Goal: Find specific page/section: Find specific page/section

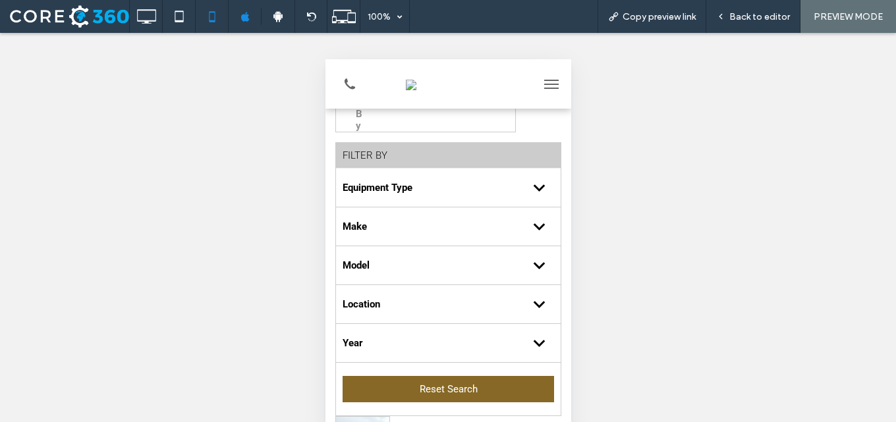
scroll to position [132, 0]
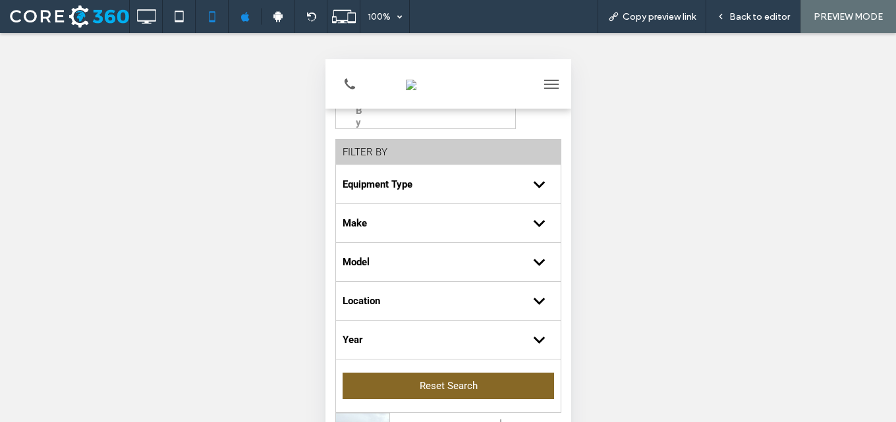
click at [411, 154] on div "FILTER BY" at bounding box center [447, 153] width 225 height 26
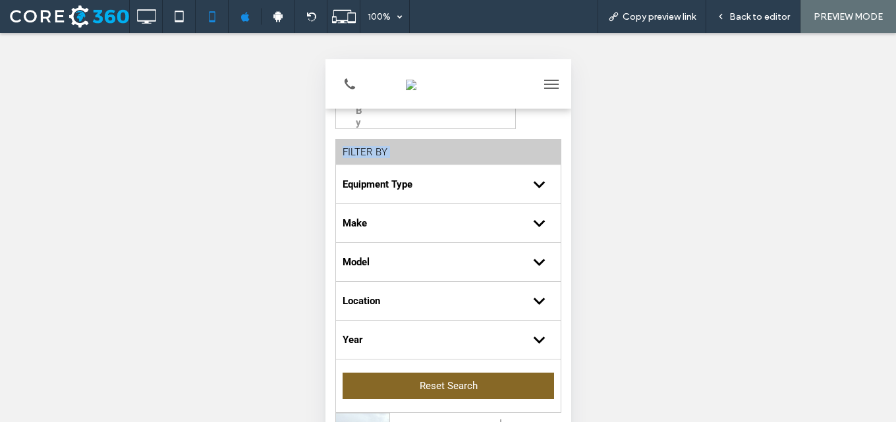
click at [411, 154] on div "FILTER BY" at bounding box center [447, 153] width 225 height 26
click at [420, 151] on div "FILTER BY" at bounding box center [447, 153] width 225 height 26
click at [371, 150] on div "FILTER BY" at bounding box center [447, 153] width 225 height 26
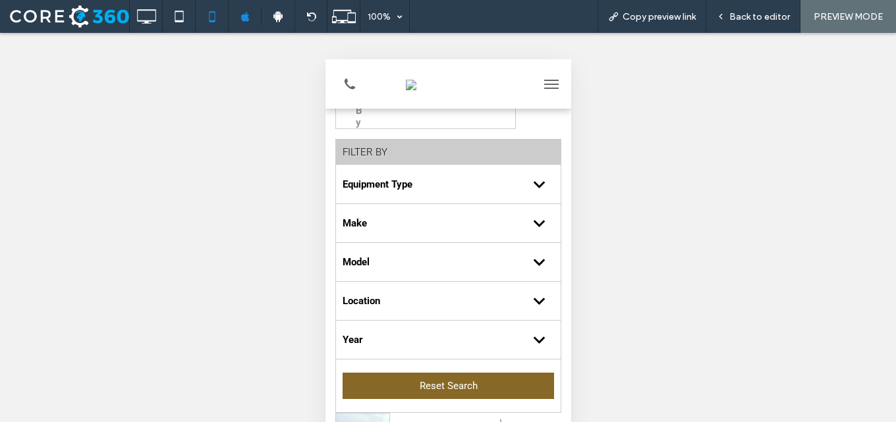
click at [371, 150] on div "FILTER BY" at bounding box center [447, 153] width 225 height 26
click at [370, 151] on div "FILTER BY" at bounding box center [447, 153] width 225 height 26
click at [367, 154] on div "FILTER BY" at bounding box center [447, 153] width 225 height 26
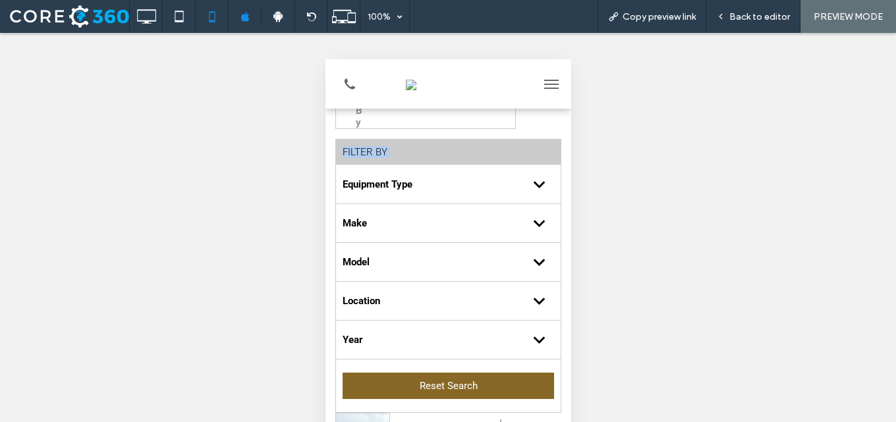
click at [367, 154] on div "FILTER BY" at bounding box center [447, 153] width 225 height 26
click at [371, 153] on div "FILTER BY" at bounding box center [447, 153] width 225 height 26
click at [397, 153] on div "FILTER BY" at bounding box center [447, 153] width 225 height 26
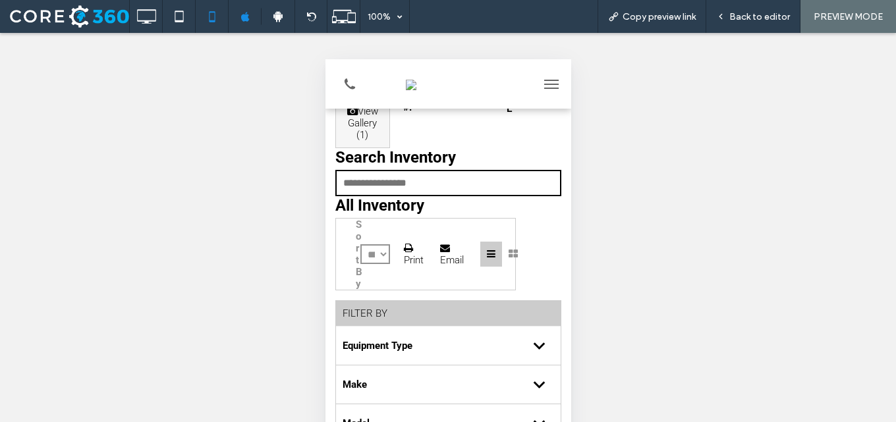
scroll to position [1503, 0]
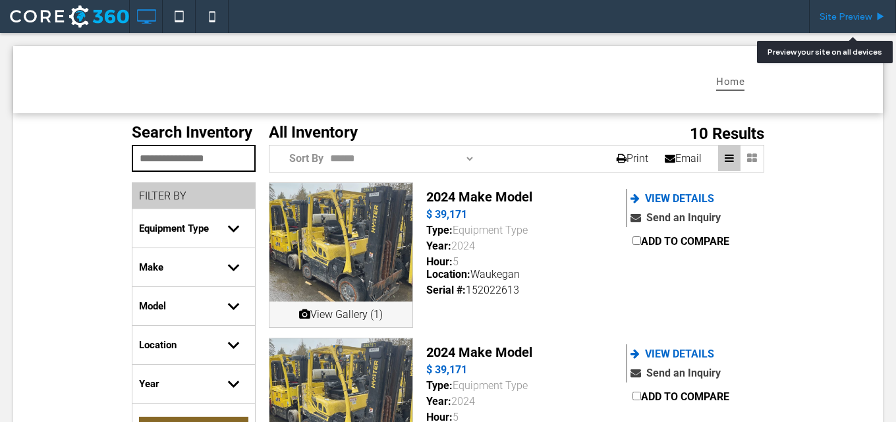
click at [847, 18] on span "Site Preview" at bounding box center [845, 16] width 52 height 11
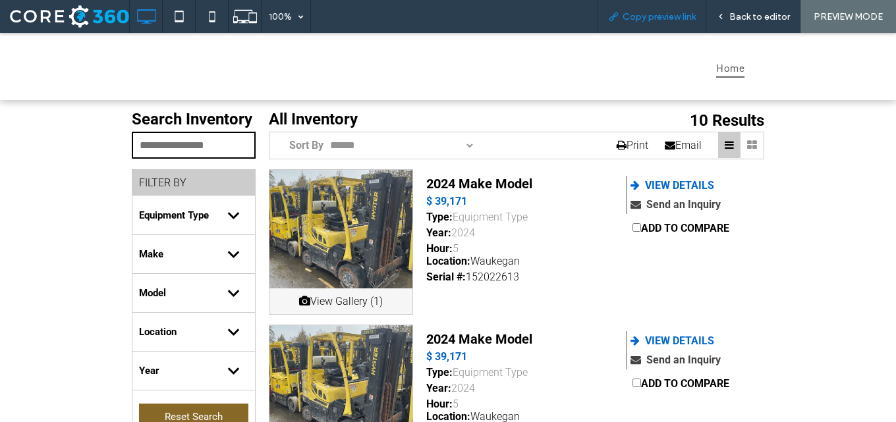
click at [635, 15] on span "Copy preview link" at bounding box center [658, 16] width 73 height 11
click at [211, 11] on icon at bounding box center [212, 16] width 26 height 26
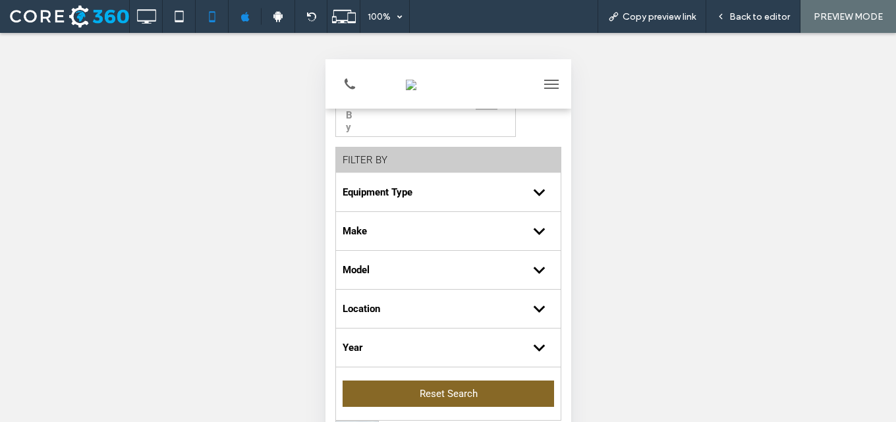
scroll to position [132, 0]
click at [442, 157] on div "FILTER BY" at bounding box center [447, 159] width 225 height 26
click at [450, 157] on div "FILTER BY" at bounding box center [447, 159] width 225 height 26
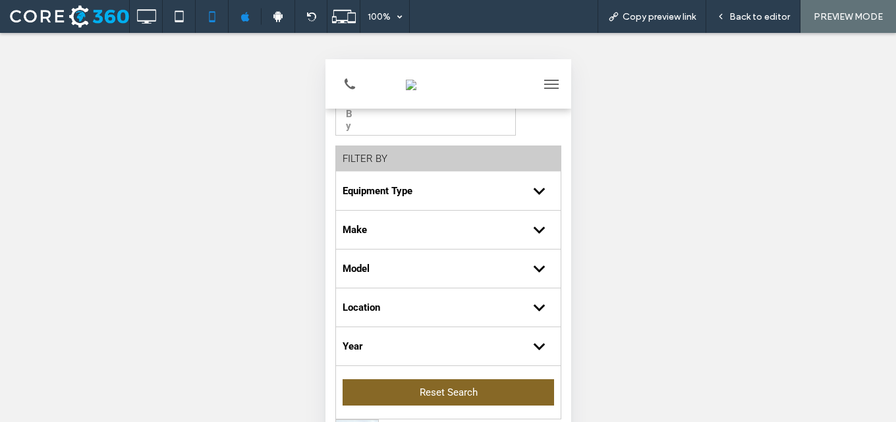
click at [450, 157] on div "FILTER BY" at bounding box center [447, 159] width 225 height 26
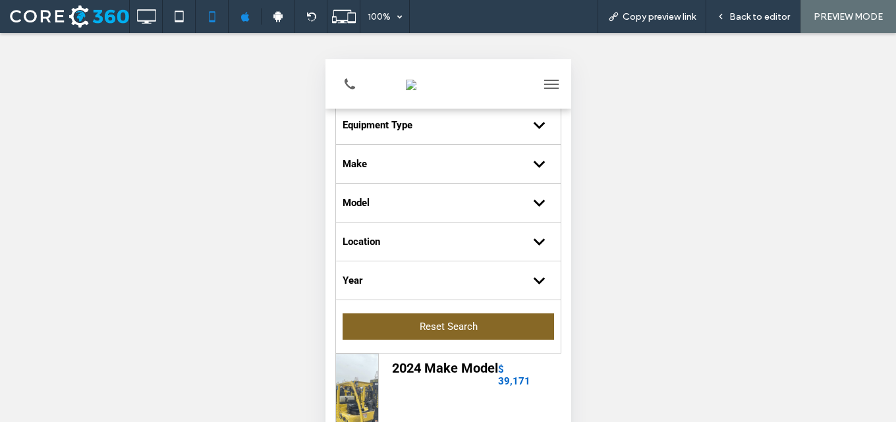
scroll to position [0, 0]
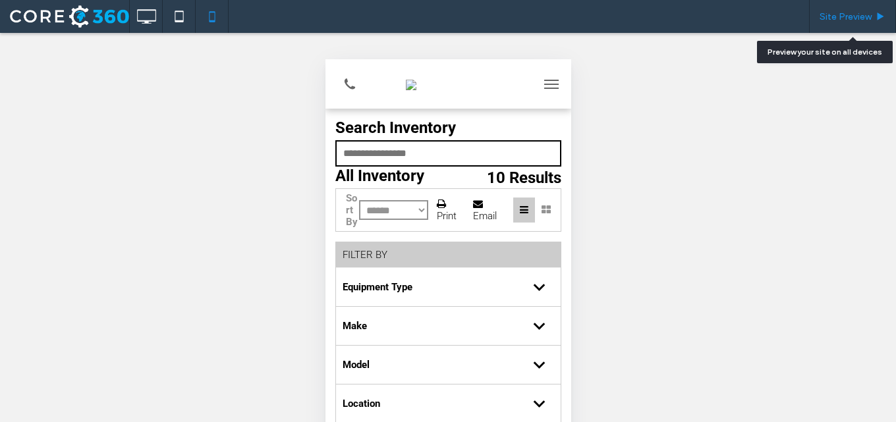
click at [829, 22] on div "Site Preview" at bounding box center [852, 16] width 87 height 33
click at [831, 14] on span "Site Preview" at bounding box center [845, 16] width 52 height 11
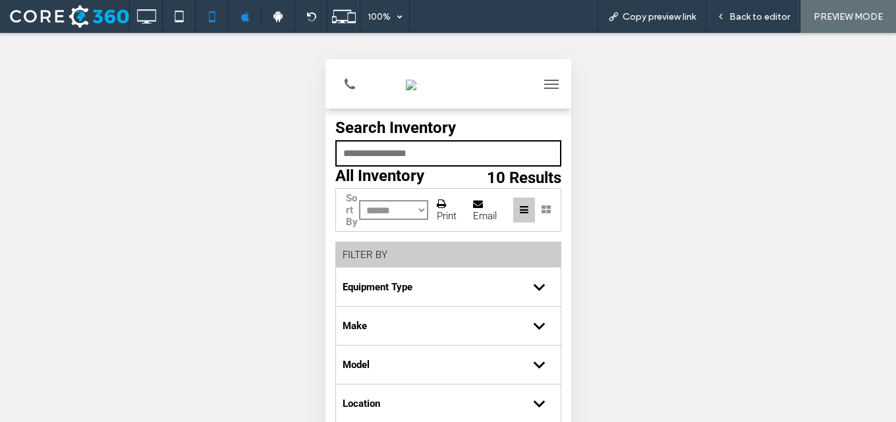
click at [430, 268] on div "FILTER BY" at bounding box center [447, 255] width 225 height 26
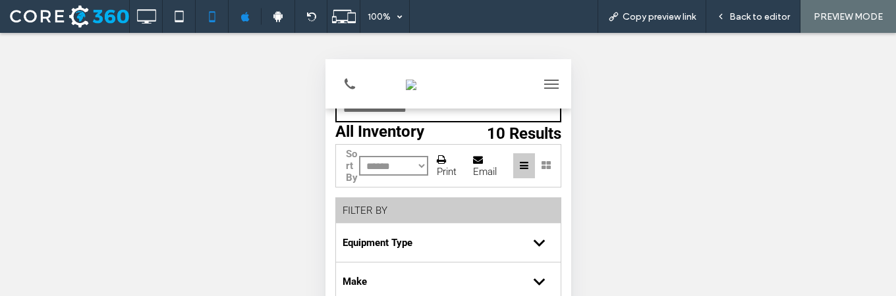
scroll to position [41, 0]
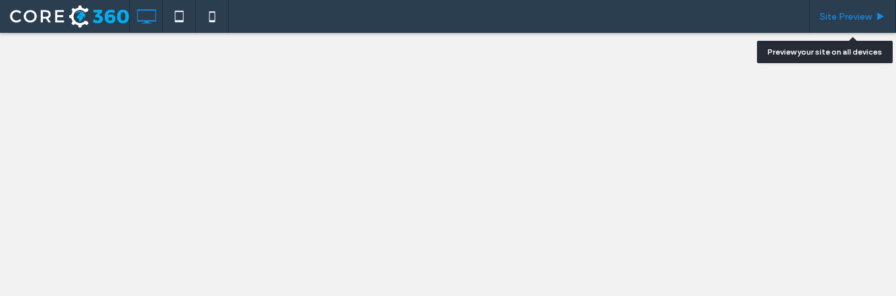
click at [836, 15] on span "Site Preview" at bounding box center [845, 16] width 52 height 11
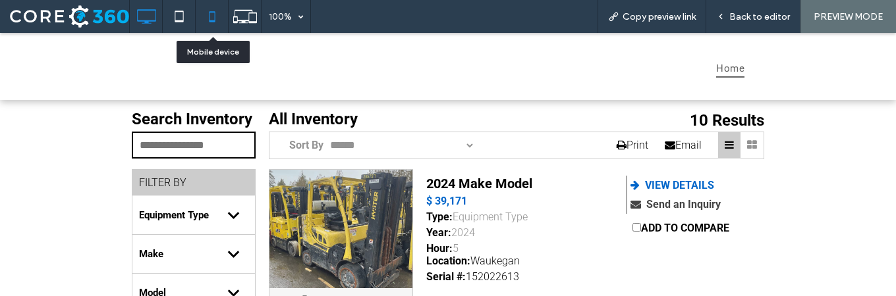
click at [205, 13] on icon at bounding box center [212, 16] width 26 height 26
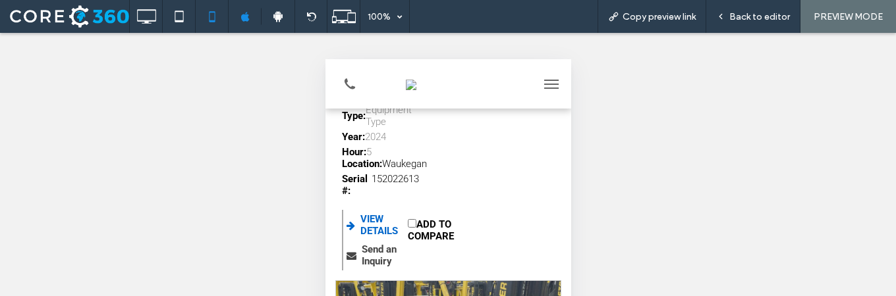
scroll to position [570, 0]
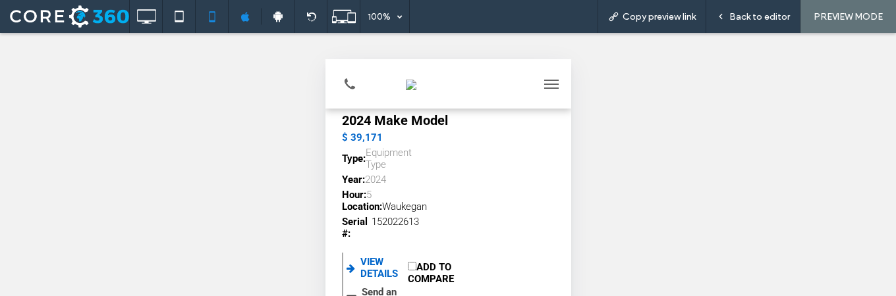
drag, startPoint x: 564, startPoint y: 143, endPoint x: 892, endPoint y: 298, distance: 363.6
click at [731, 92] on div "Unhide? Yes" at bounding box center [448, 181] width 896 height 296
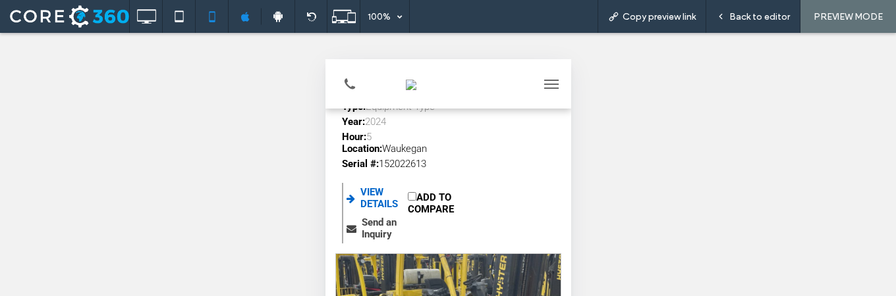
scroll to position [597, 0]
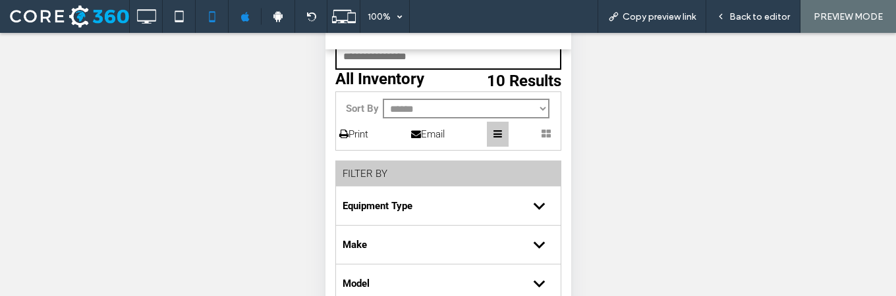
scroll to position [27, 0]
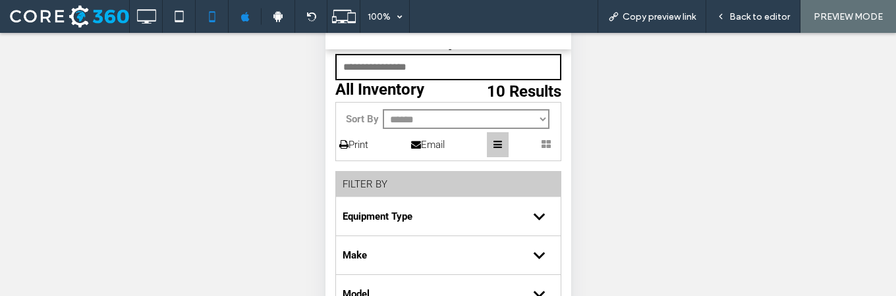
click at [447, 184] on div "FILTER BY" at bounding box center [447, 185] width 225 height 26
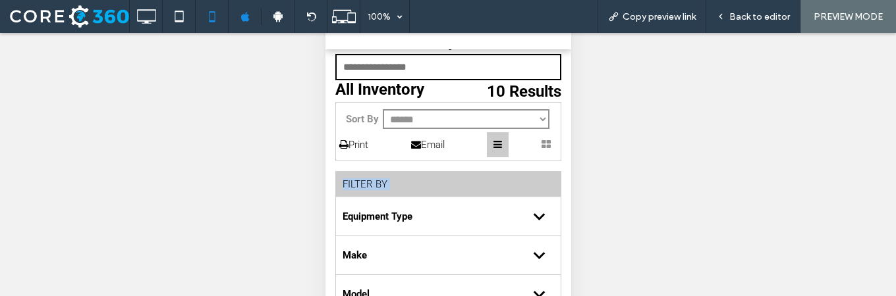
click at [447, 184] on div "FILTER BY" at bounding box center [447, 185] width 225 height 26
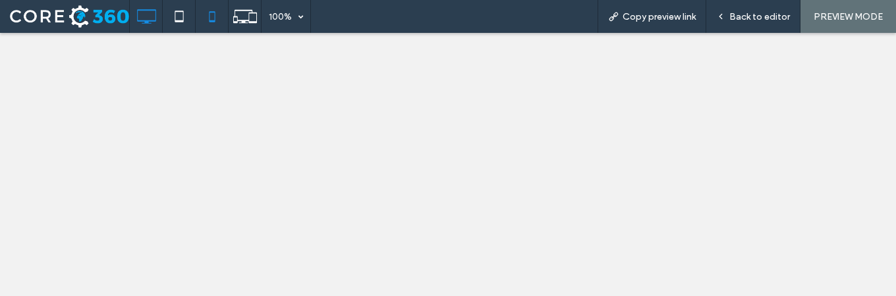
click at [217, 13] on icon at bounding box center [212, 16] width 26 height 26
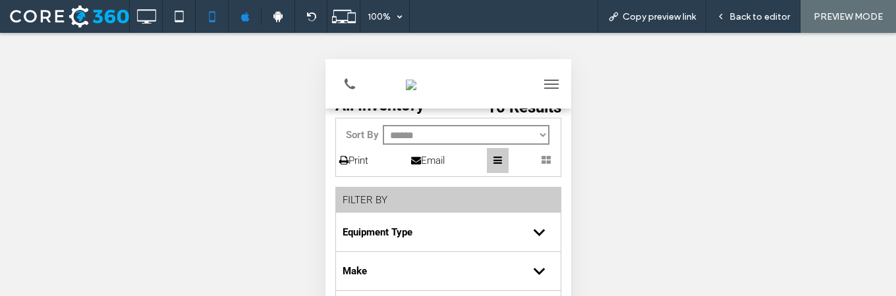
scroll to position [77, 0]
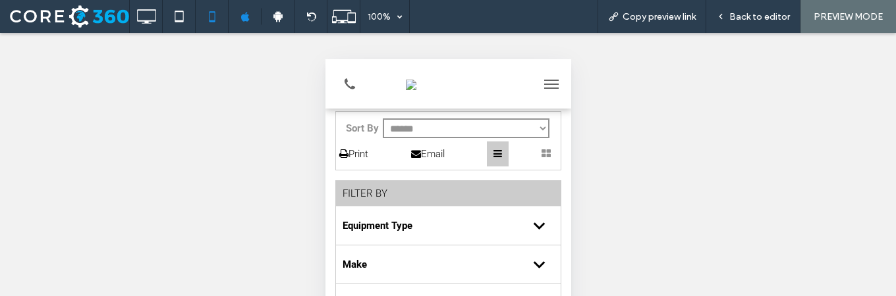
click at [398, 194] on div "FILTER BY" at bounding box center [447, 194] width 225 height 26
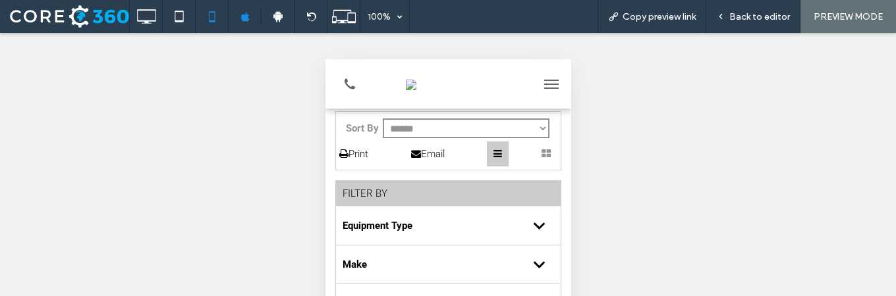
click at [398, 194] on div "FILTER BY" at bounding box center [447, 194] width 225 height 26
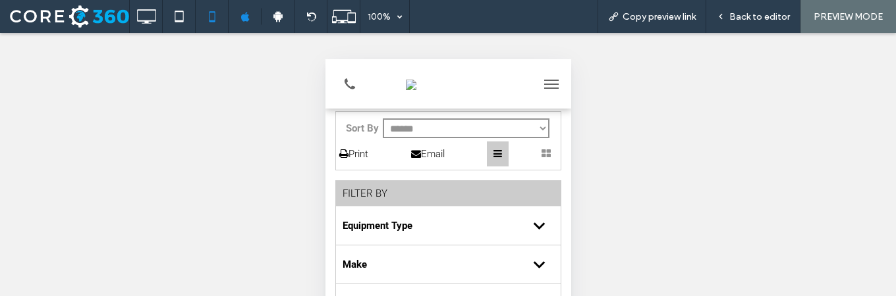
click at [398, 194] on div "FILTER BY" at bounding box center [447, 194] width 225 height 26
click at [452, 196] on div "FILTER BY" at bounding box center [447, 194] width 225 height 26
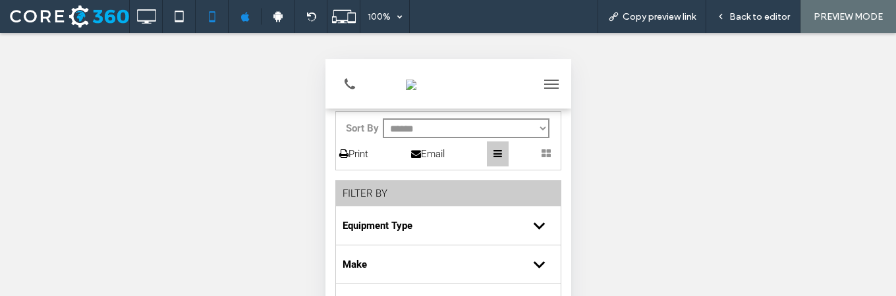
click at [452, 196] on div "FILTER BY" at bounding box center [447, 194] width 225 height 26
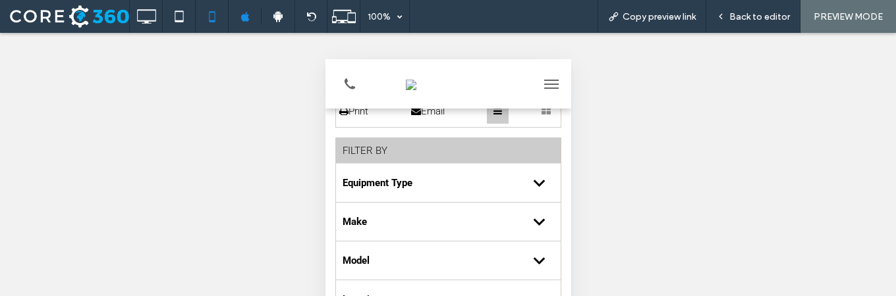
scroll to position [123, 0]
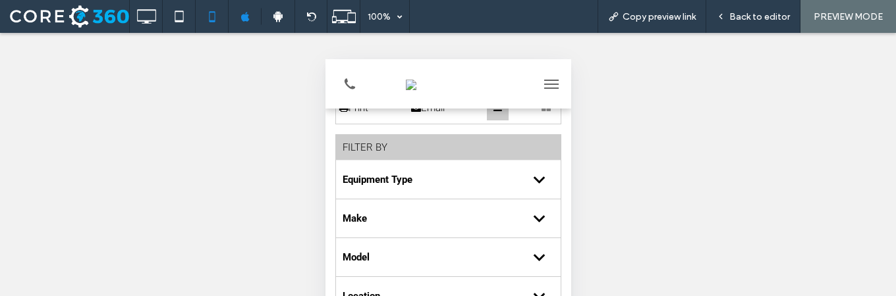
click at [460, 147] on div "FILTER BY" at bounding box center [447, 148] width 225 height 26
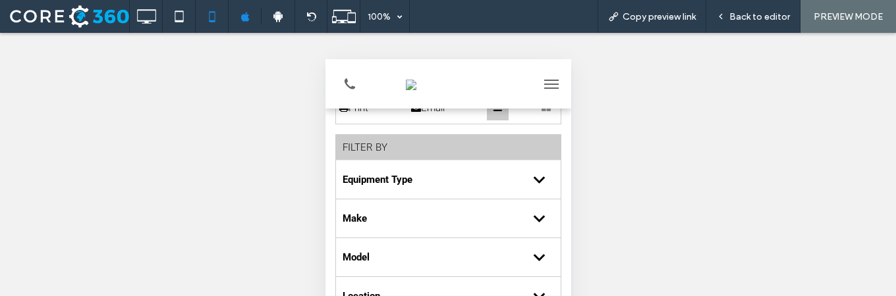
click at [460, 147] on div "FILTER BY" at bounding box center [447, 148] width 225 height 26
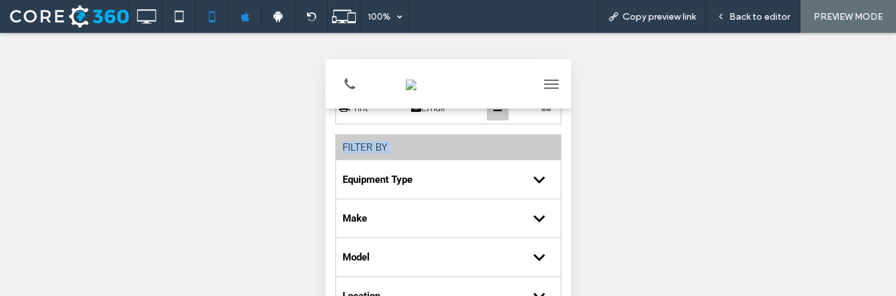
click at [460, 147] on div "FILTER BY" at bounding box center [447, 148] width 225 height 26
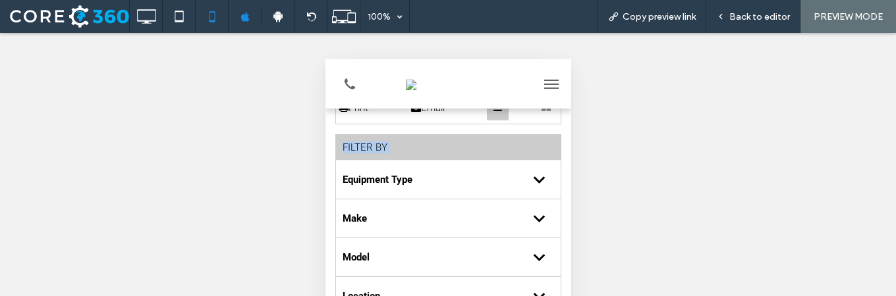
click at [460, 147] on div "FILTER BY" at bounding box center [447, 148] width 225 height 26
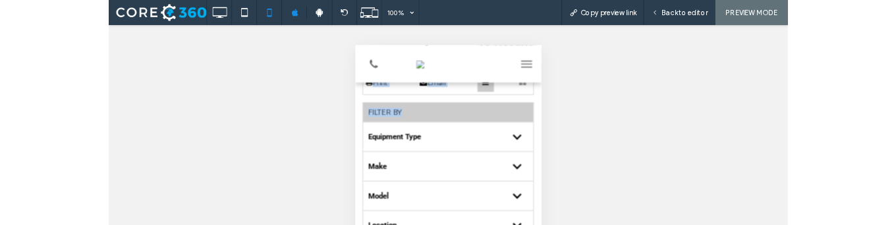
scroll to position [0, 0]
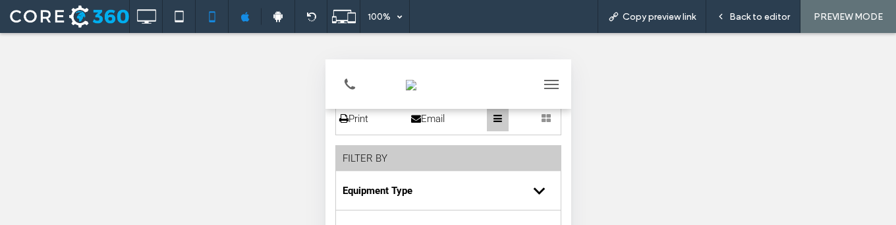
scroll to position [132, 0]
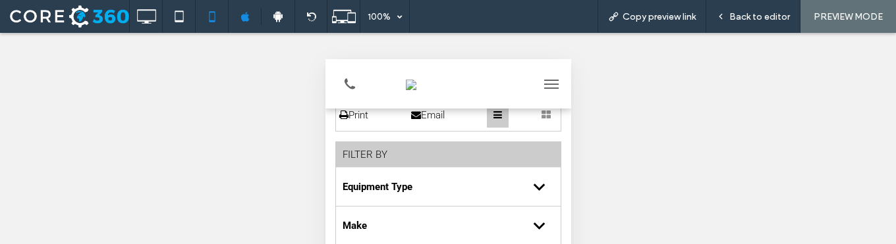
scroll to position [132, 0]
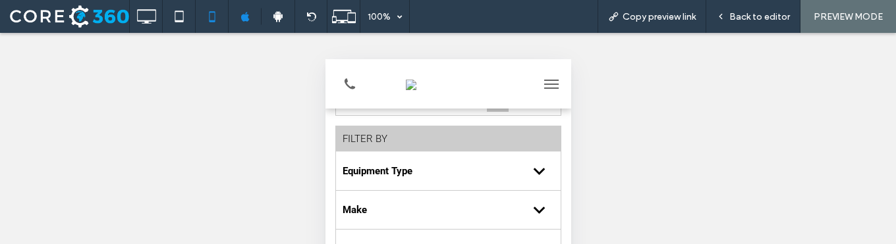
click at [374, 147] on div "FILTER BY" at bounding box center [447, 139] width 225 height 26
click at [375, 138] on div "FILTER BY" at bounding box center [447, 139] width 225 height 26
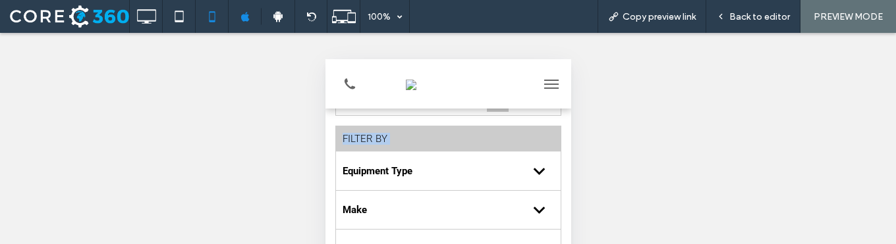
click at [375, 138] on div "FILTER BY" at bounding box center [447, 139] width 225 height 26
click at [412, 141] on div "FILTER BY" at bounding box center [447, 139] width 225 height 26
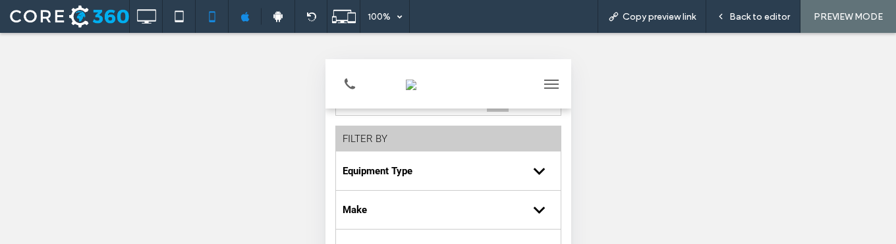
click at [419, 140] on div "FILTER BY" at bounding box center [447, 139] width 225 height 26
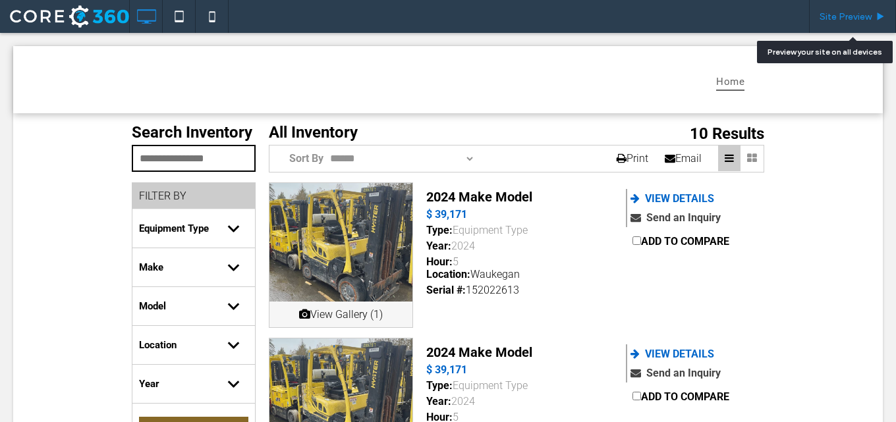
click at [873, 13] on div "Site Preview" at bounding box center [852, 16] width 86 height 11
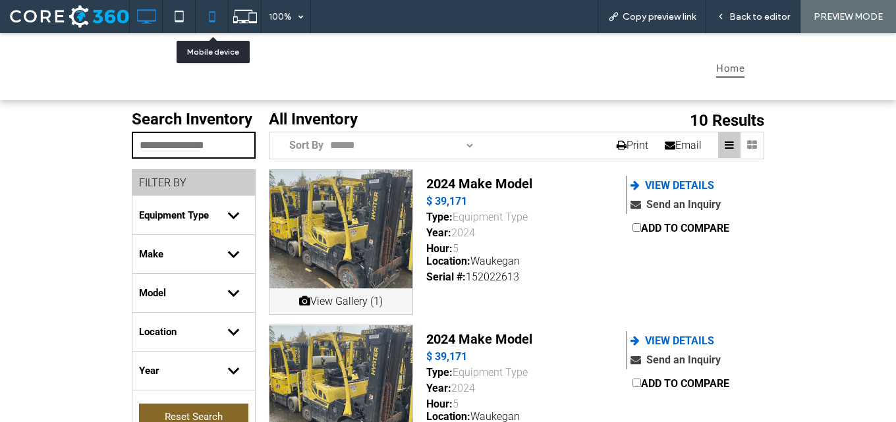
click at [211, 11] on icon at bounding box center [212, 16] width 26 height 26
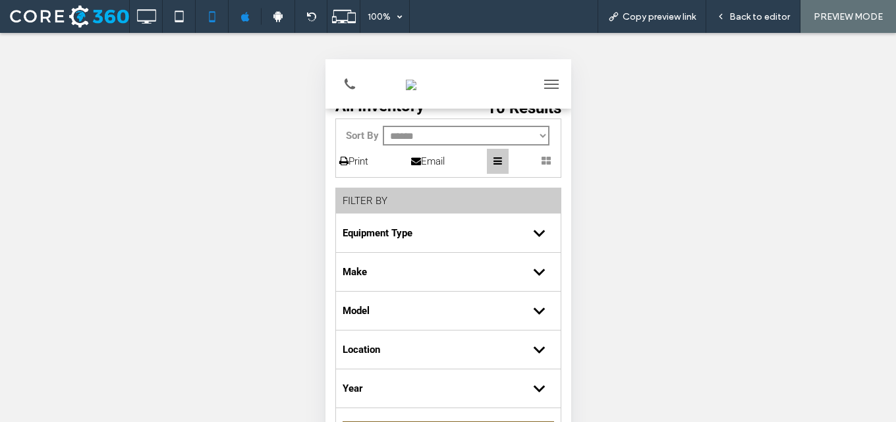
scroll to position [66, 0]
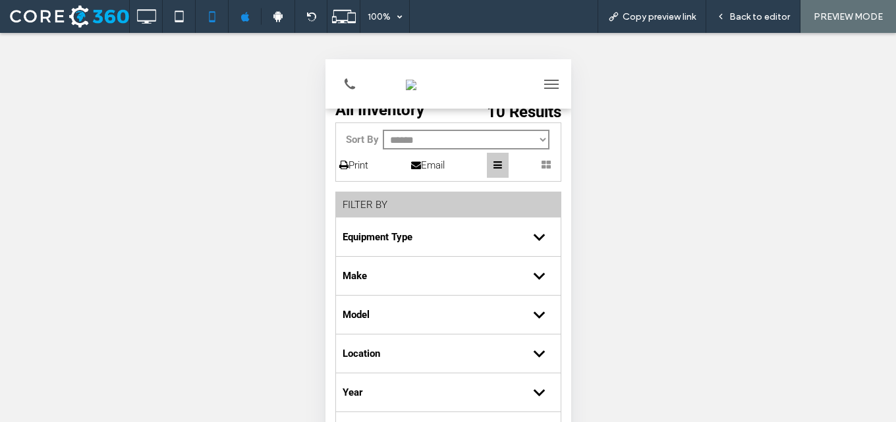
click at [541, 163] on icon at bounding box center [545, 165] width 9 height 10
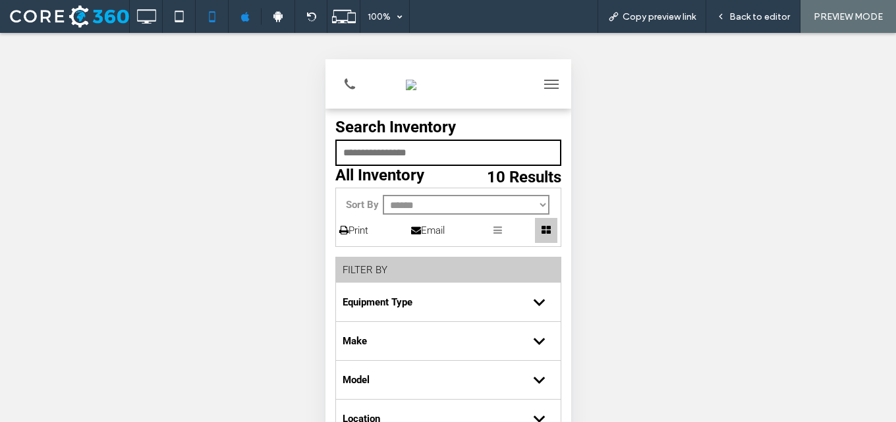
scroll to position [0, 0]
click at [491, 223] on div at bounding box center [497, 231] width 22 height 25
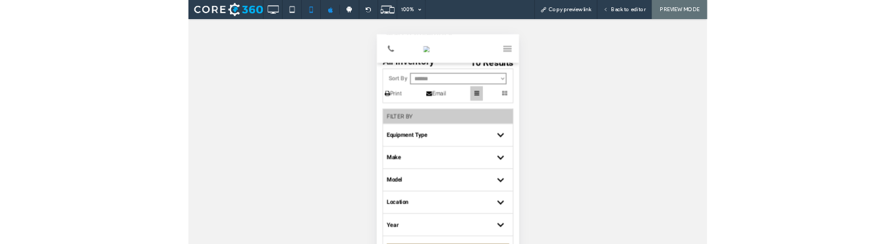
scroll to position [66, 0]
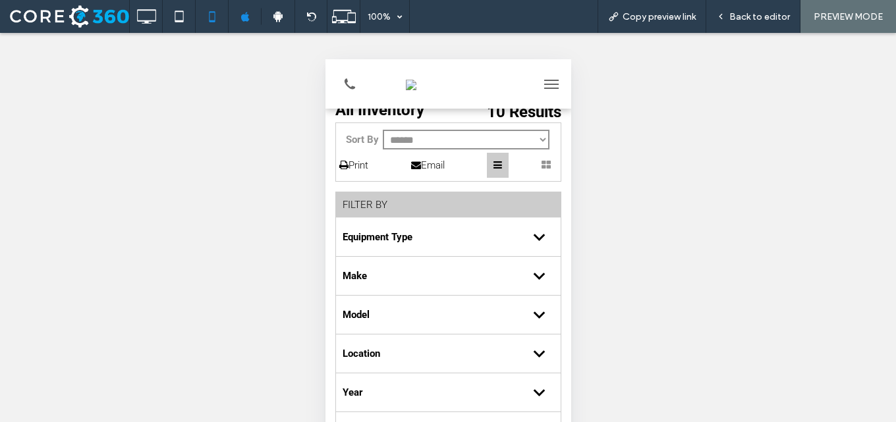
click at [427, 204] on div "FILTER BY" at bounding box center [447, 205] width 225 height 26
click at [429, 203] on div "FILTER BY" at bounding box center [447, 205] width 225 height 26
click at [431, 203] on div "FILTER BY" at bounding box center [447, 205] width 225 height 26
click at [432, 204] on div "FILTER BY" at bounding box center [447, 205] width 225 height 26
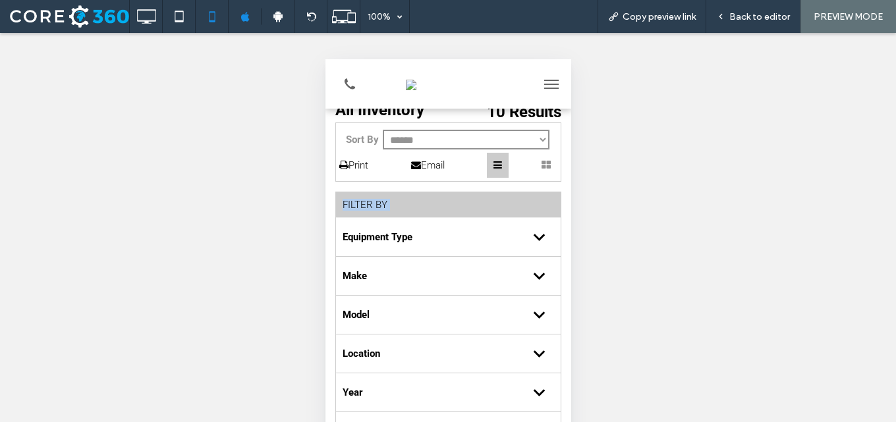
click at [432, 204] on div "FILTER BY" at bounding box center [447, 205] width 225 height 26
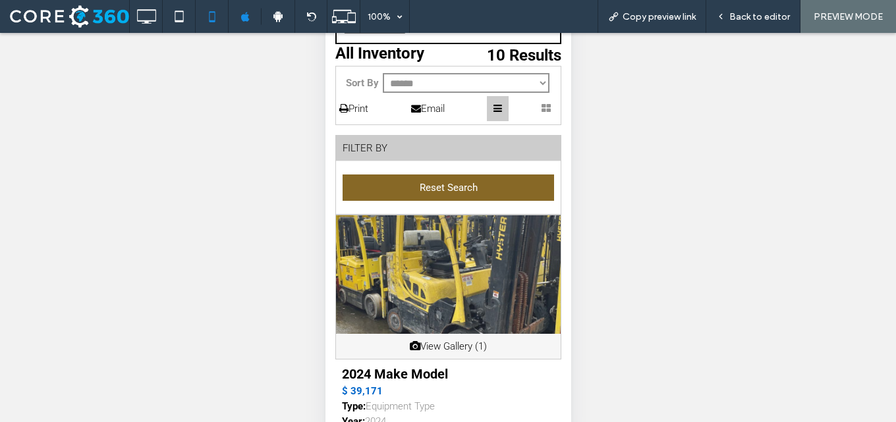
scroll to position [123, 0]
click at [419, 154] on div "FILTER BY" at bounding box center [447, 149] width 225 height 26
drag, startPoint x: 419, startPoint y: 154, endPoint x: 420, endPoint y: 100, distance: 54.0
click at [420, 151] on div "FILTER BY" at bounding box center [447, 149] width 225 height 26
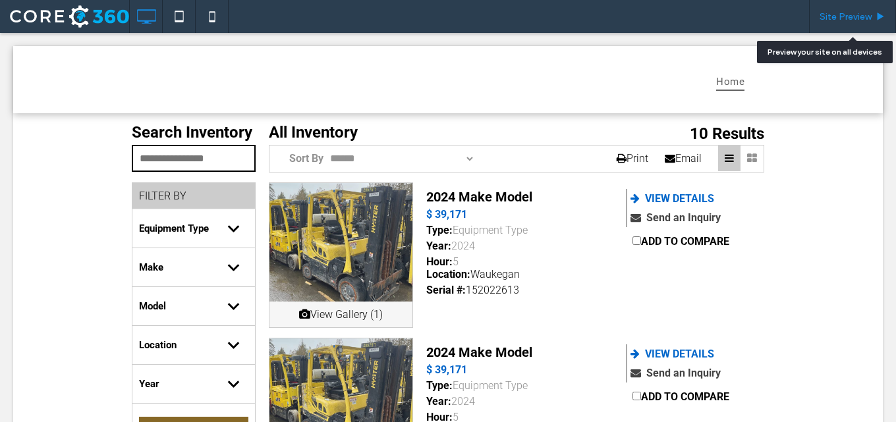
click at [858, 14] on span "Site Preview" at bounding box center [845, 16] width 52 height 11
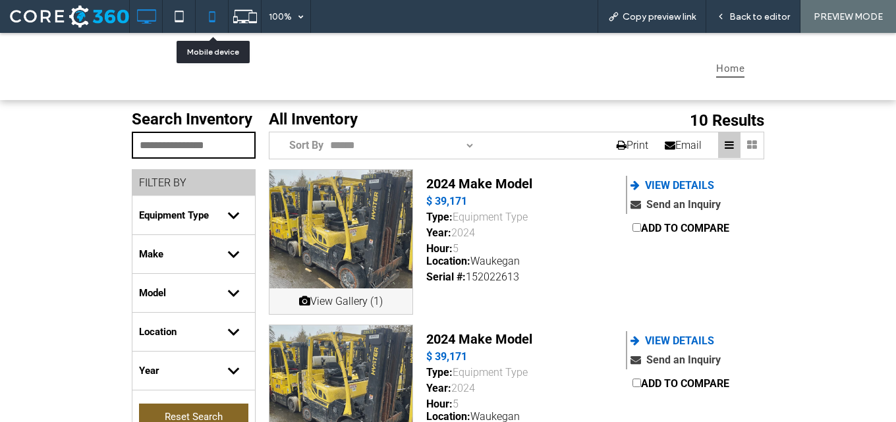
click at [210, 22] on icon at bounding box center [212, 16] width 26 height 26
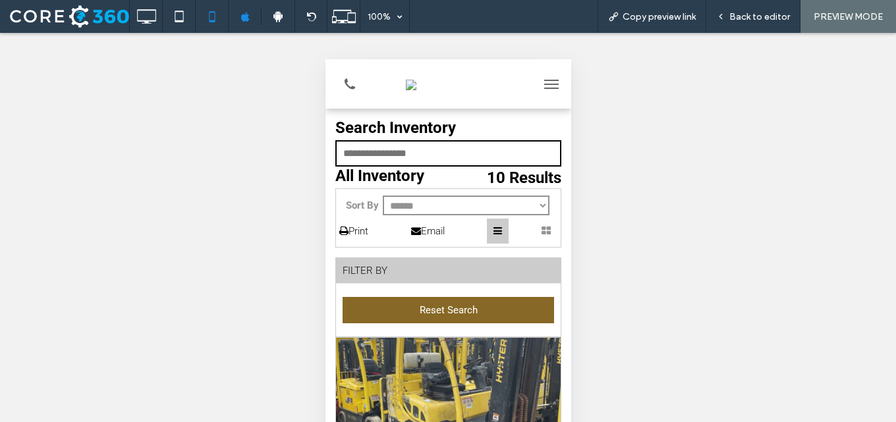
click at [441, 278] on div "FILTER BY" at bounding box center [447, 271] width 225 height 26
click at [445, 272] on div "FILTER BY" at bounding box center [447, 271] width 225 height 26
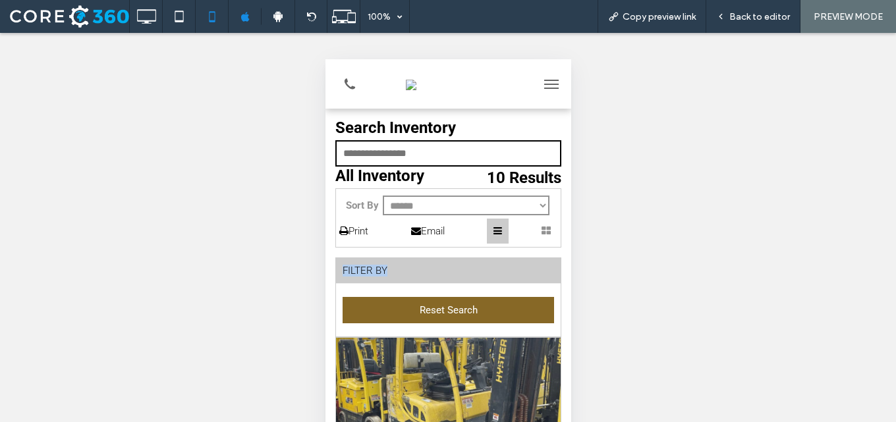
click at [445, 272] on div "FILTER BY" at bounding box center [447, 271] width 225 height 26
click at [416, 276] on div "FILTER BY" at bounding box center [447, 271] width 225 height 26
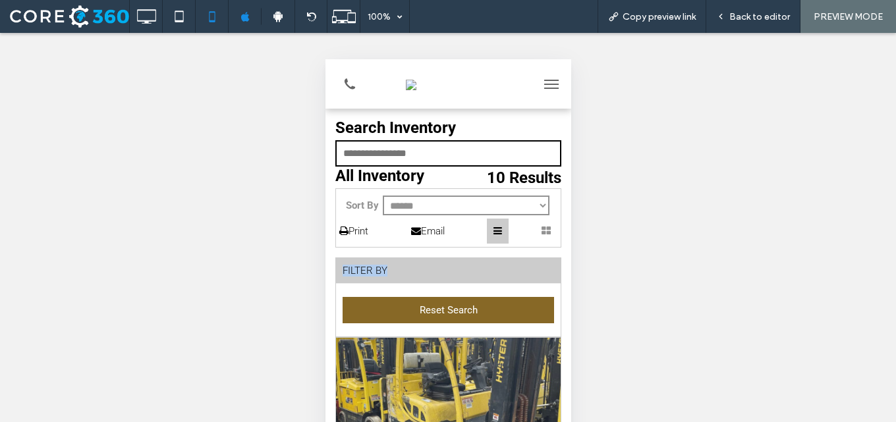
click at [416, 276] on div "FILTER BY" at bounding box center [447, 271] width 225 height 26
click at [398, 267] on div "FILTER BY" at bounding box center [447, 271] width 225 height 26
click at [473, 273] on div "FILTER BY" at bounding box center [447, 271] width 225 height 26
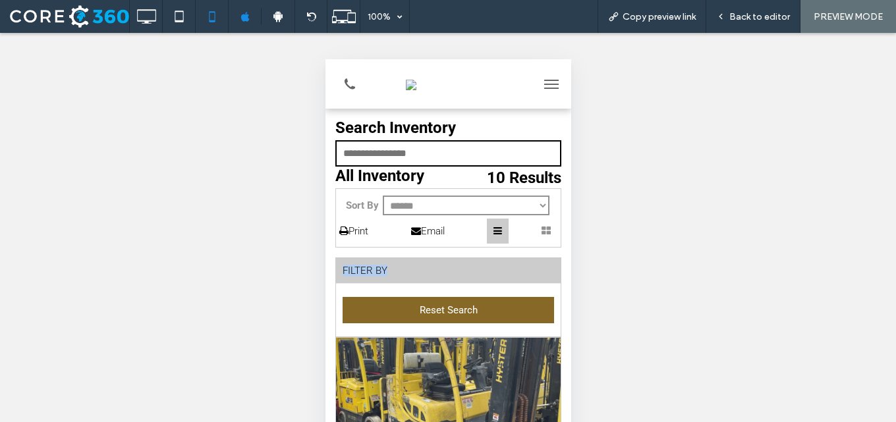
click at [473, 273] on div "FILTER BY" at bounding box center [447, 271] width 225 height 26
click at [372, 272] on div "FILTER BY" at bounding box center [447, 271] width 225 height 26
click at [373, 271] on div "FILTER BY" at bounding box center [447, 271] width 225 height 26
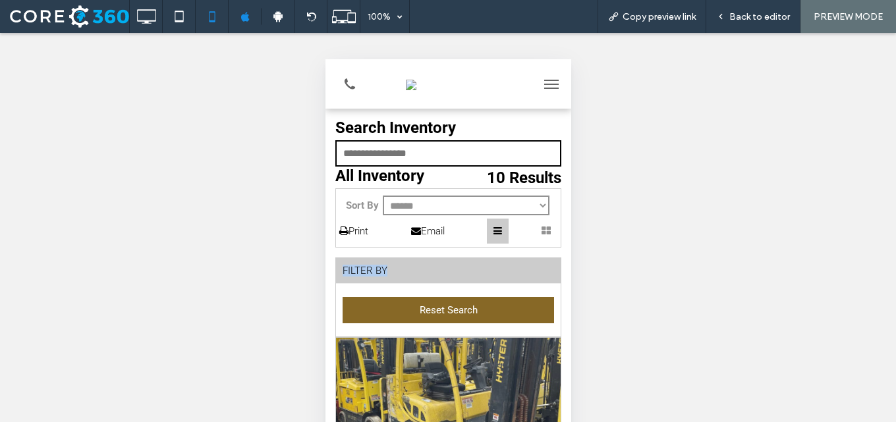
click at [373, 271] on div "FILTER BY" at bounding box center [447, 271] width 225 height 26
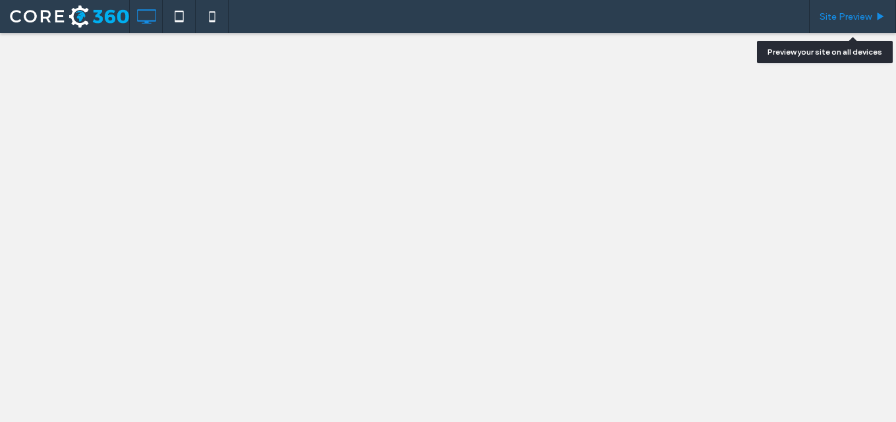
click at [834, 20] on span "Site Preview" at bounding box center [845, 16] width 52 height 11
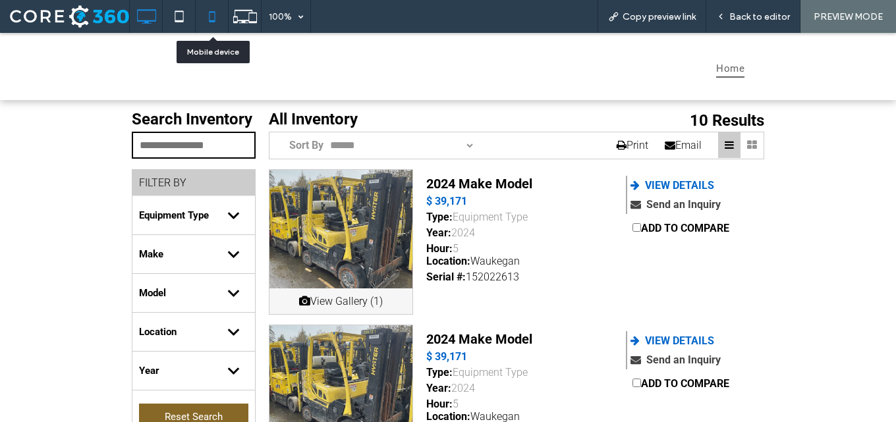
click at [208, 14] on icon at bounding box center [212, 16] width 26 height 26
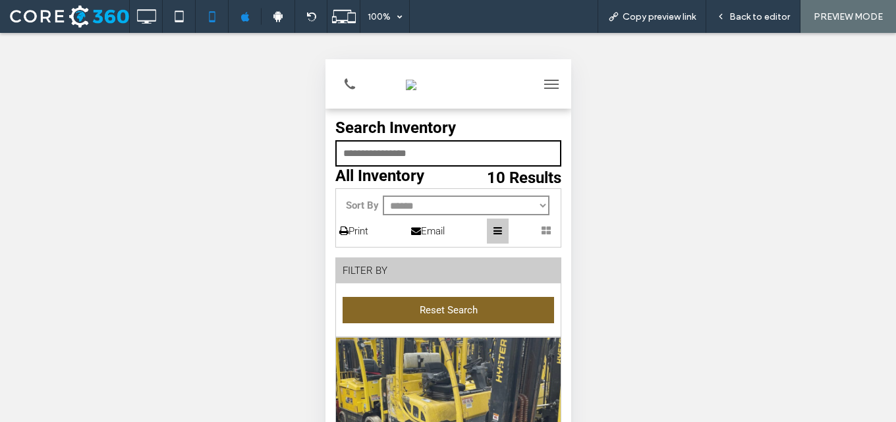
click at [404, 278] on div "FILTER BY" at bounding box center [447, 271] width 225 height 26
click at [398, 267] on div "FILTER BY" at bounding box center [447, 271] width 225 height 26
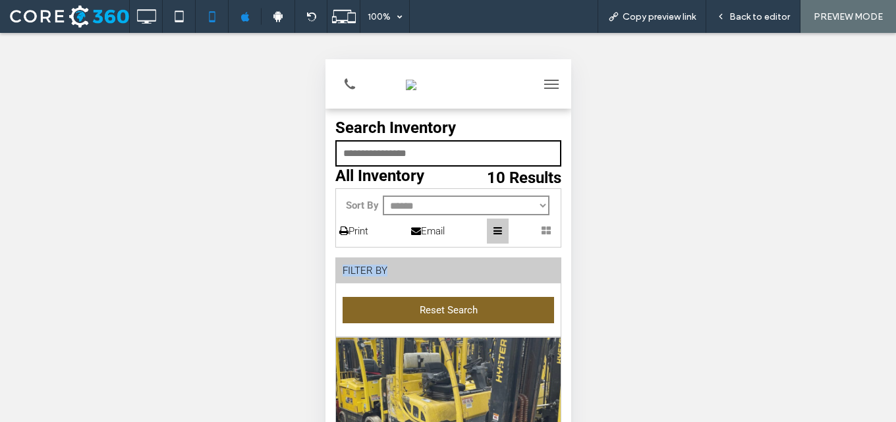
click at [398, 267] on div "FILTER BY" at bounding box center [447, 271] width 225 height 26
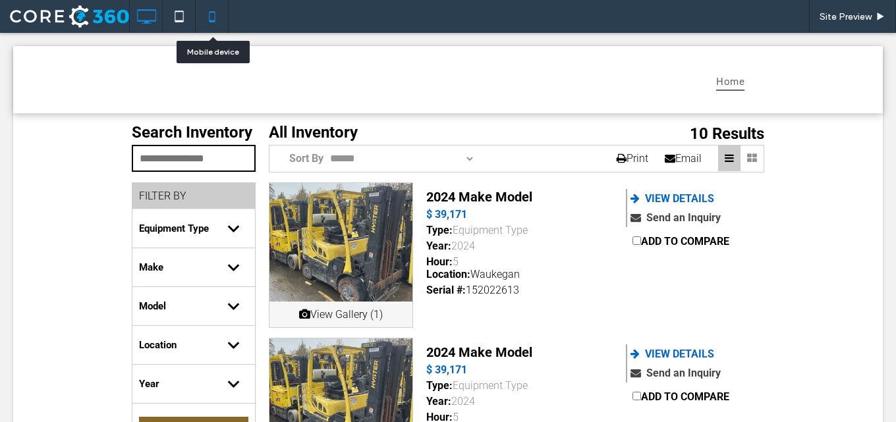
click at [207, 12] on icon at bounding box center [212, 16] width 26 height 26
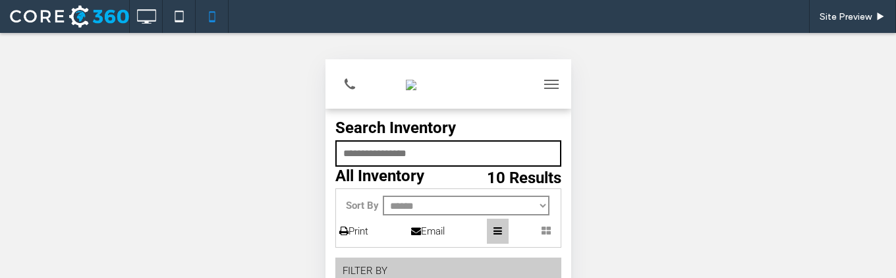
scroll to position [66, 0]
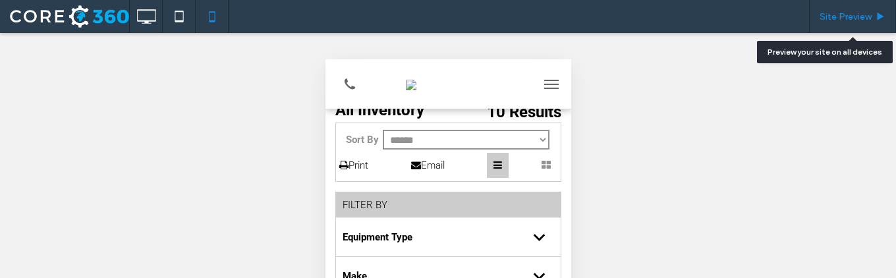
click at [862, 11] on span "Site Preview" at bounding box center [845, 16] width 52 height 11
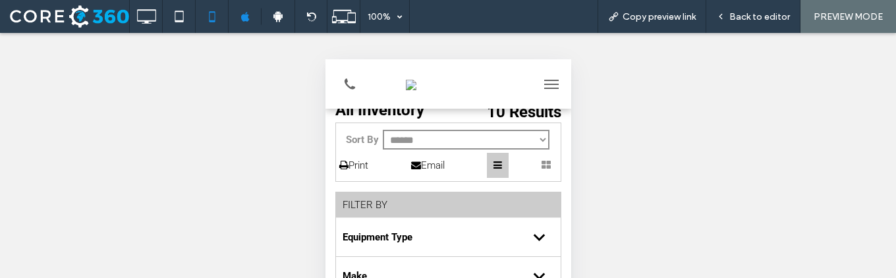
click at [389, 211] on div "FILTER BY" at bounding box center [447, 205] width 225 height 26
click at [389, 208] on div "FILTER BY" at bounding box center [447, 205] width 225 height 26
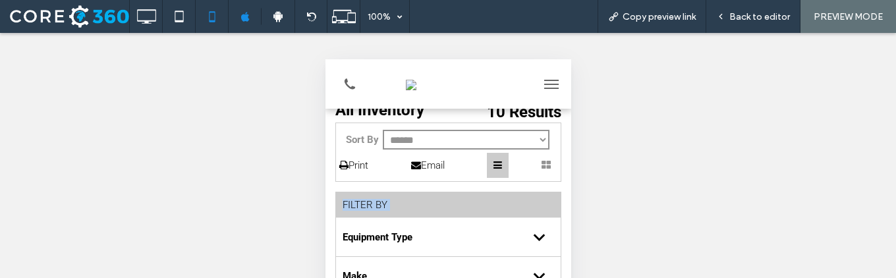
click at [389, 208] on div "FILTER BY" at bounding box center [447, 205] width 225 height 26
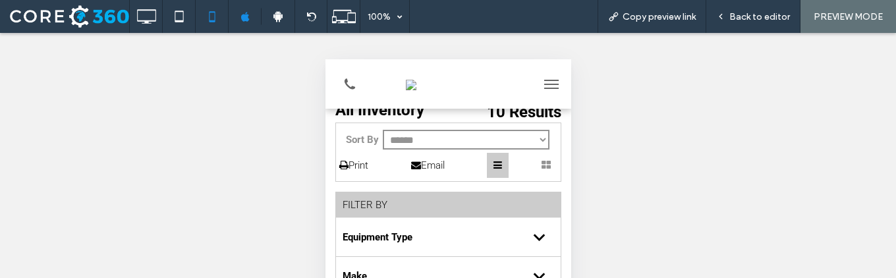
click at [389, 209] on div "FILTER BY" at bounding box center [447, 205] width 225 height 26
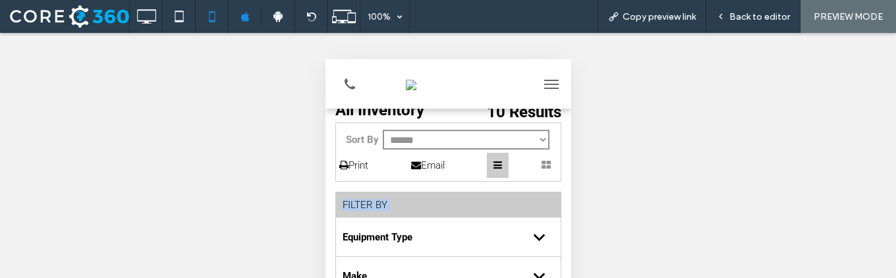
click at [389, 209] on div "FILTER BY" at bounding box center [447, 205] width 225 height 26
click at [377, 206] on div "FILTER BY" at bounding box center [447, 205] width 225 height 26
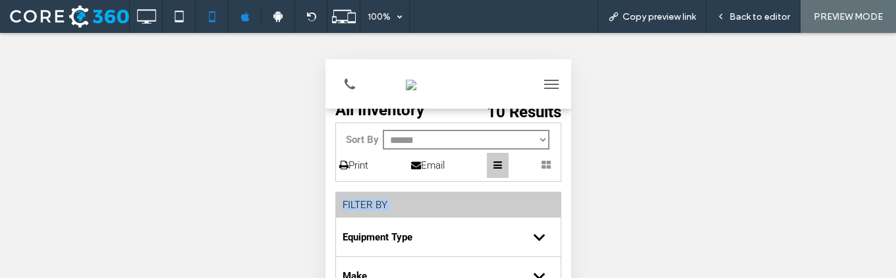
click at [377, 206] on div "FILTER BY" at bounding box center [447, 205] width 225 height 26
click at [392, 206] on div "FILTER BY" at bounding box center [447, 205] width 225 height 26
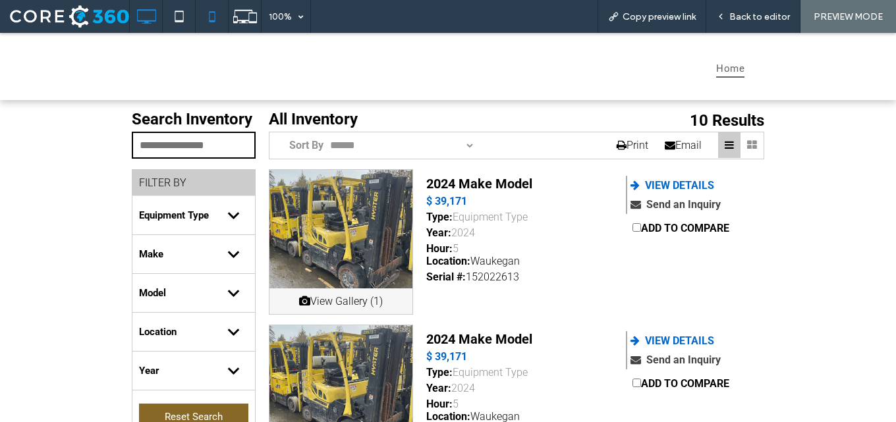
click at [215, 10] on icon at bounding box center [212, 16] width 26 height 26
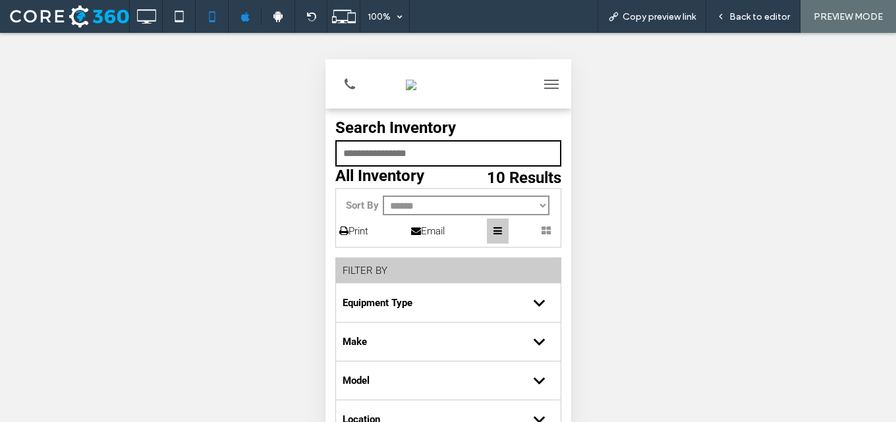
click at [424, 268] on div "FILTER BY" at bounding box center [447, 271] width 225 height 26
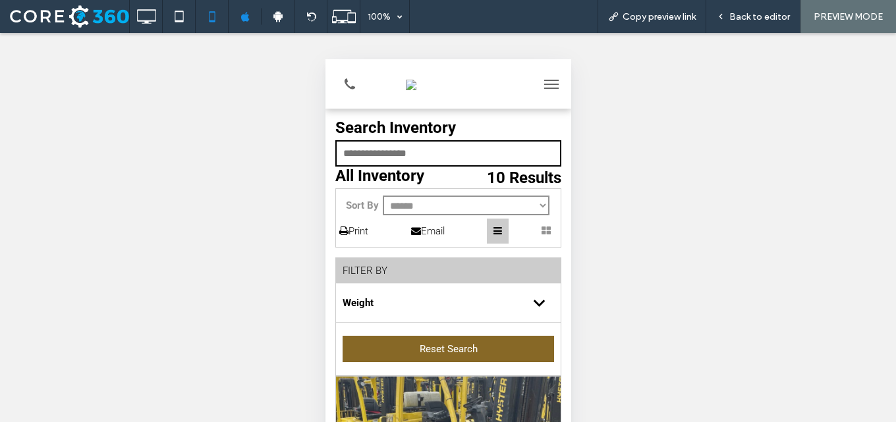
click at [424, 268] on div "FILTER BY" at bounding box center [447, 271] width 225 height 26
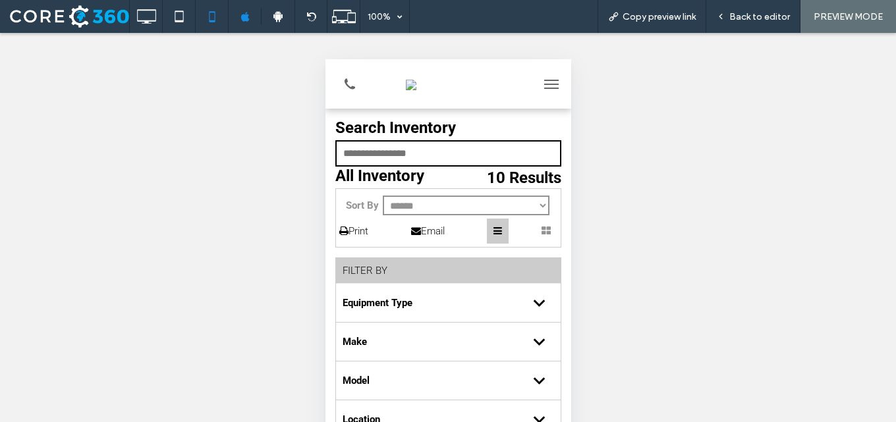
click at [424, 268] on div "FILTER BY" at bounding box center [447, 271] width 225 height 26
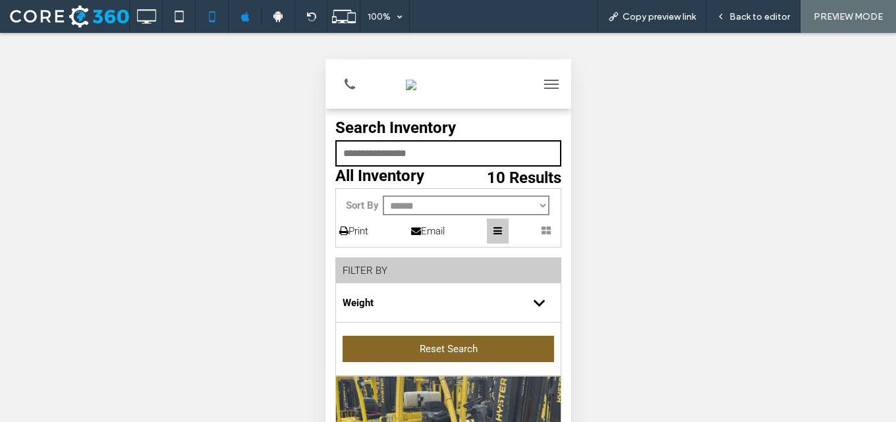
click at [424, 268] on div "FILTER BY" at bounding box center [447, 271] width 225 height 26
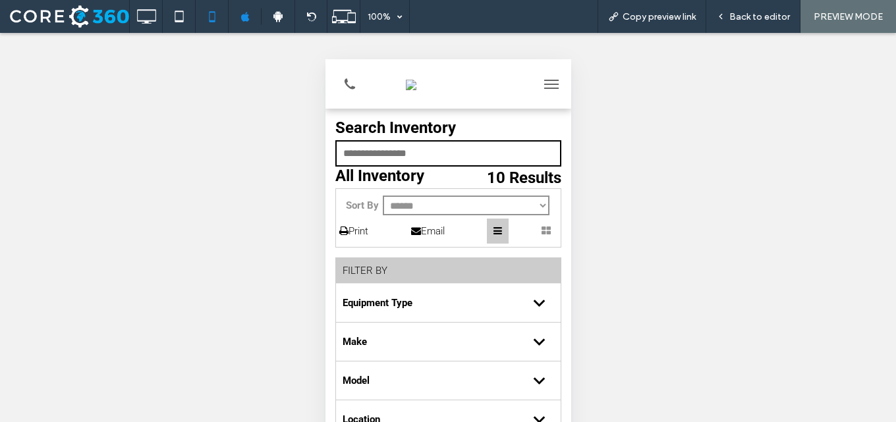
click at [424, 268] on div "FILTER BY" at bounding box center [447, 271] width 225 height 26
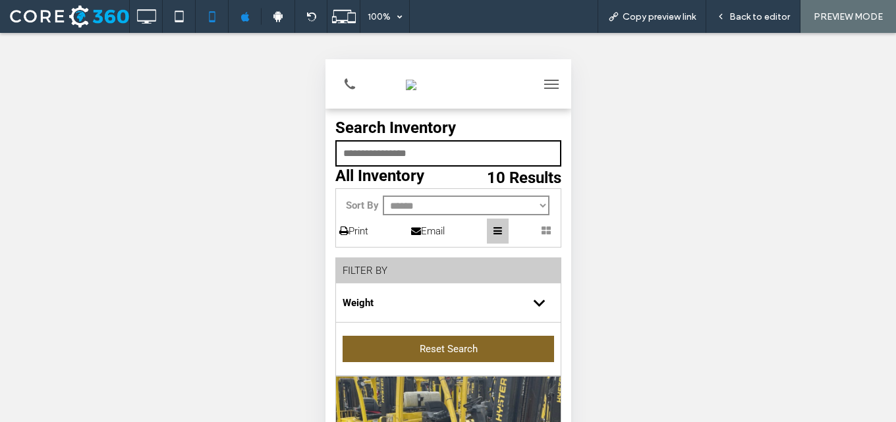
click at [424, 268] on div "FILTER BY" at bounding box center [447, 271] width 225 height 26
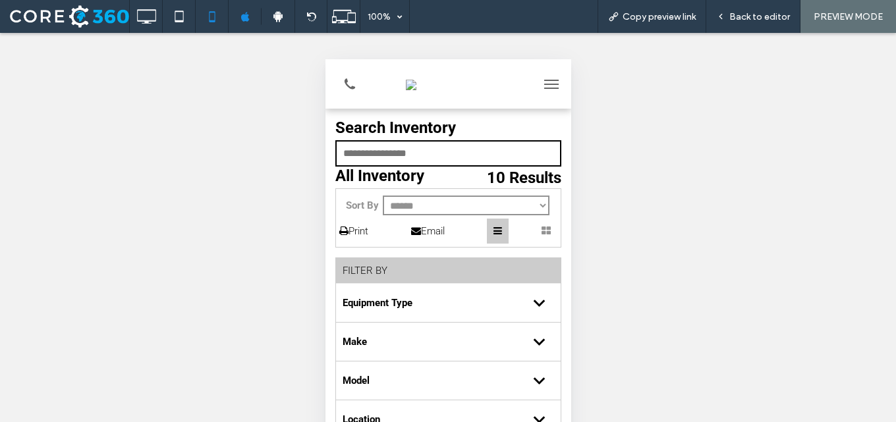
click at [424, 268] on div "FILTER BY" at bounding box center [447, 271] width 225 height 26
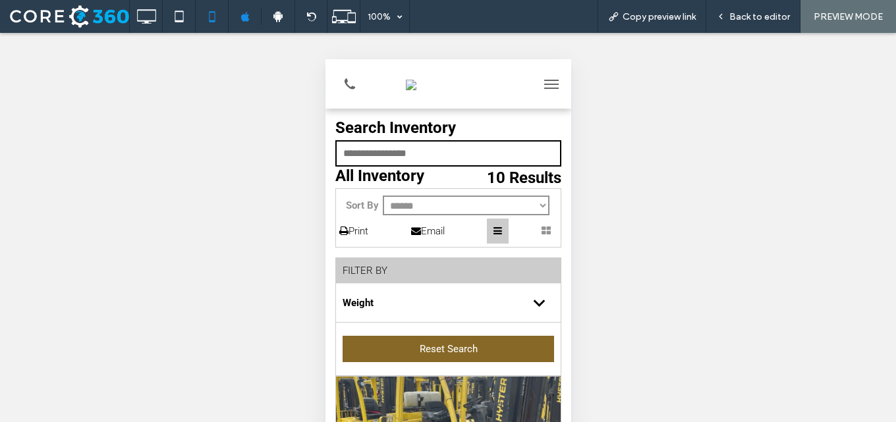
click at [424, 268] on div "FILTER BY" at bounding box center [447, 271] width 225 height 26
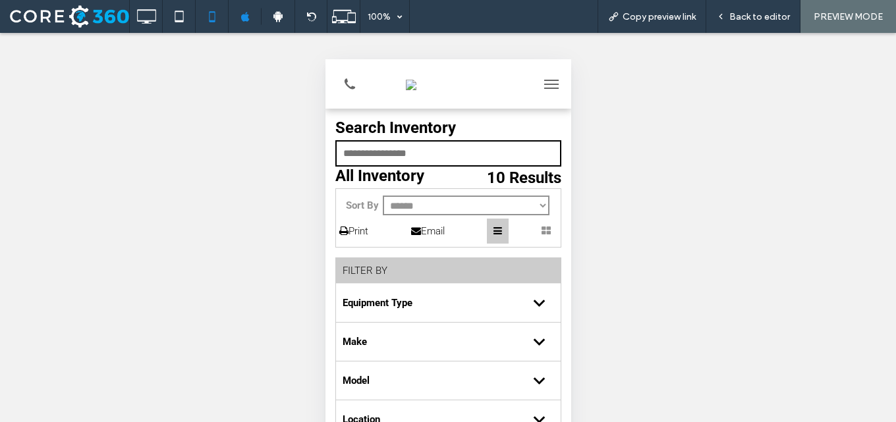
click at [424, 267] on div "FILTER BY" at bounding box center [447, 271] width 225 height 26
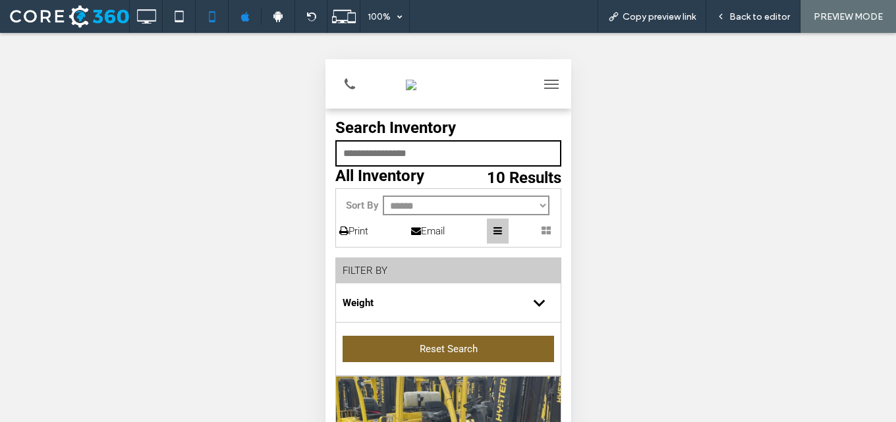
click at [431, 273] on div "FILTER BY" at bounding box center [447, 271] width 225 height 26
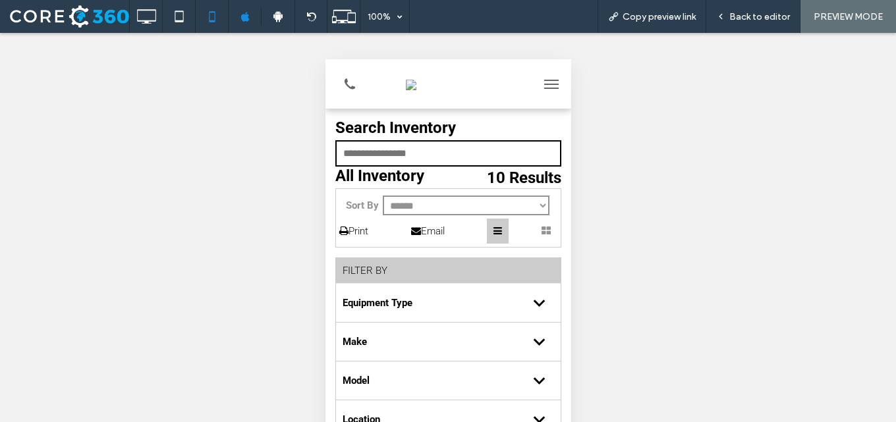
click at [431, 273] on div "FILTER BY" at bounding box center [447, 271] width 225 height 26
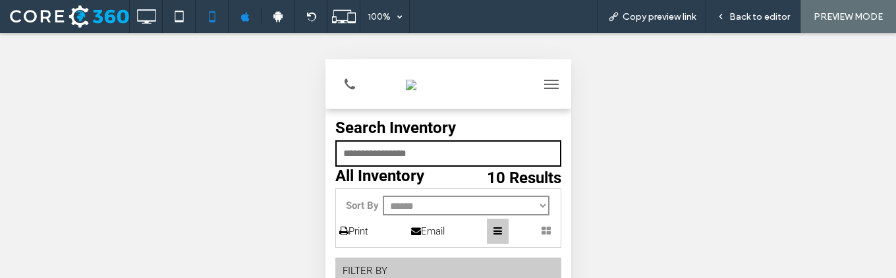
scroll to position [132, 0]
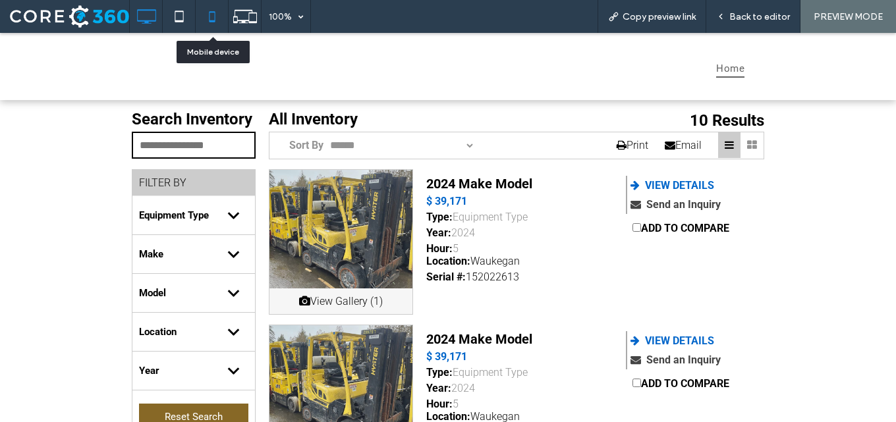
click at [209, 12] on use at bounding box center [212, 16] width 6 height 11
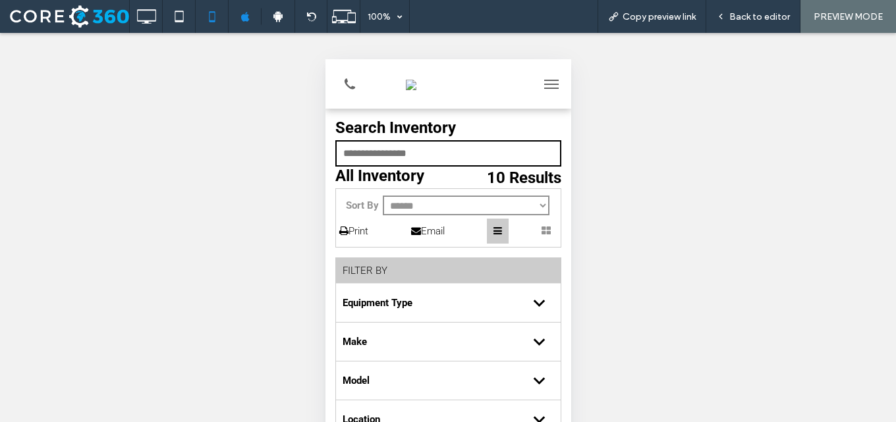
click at [426, 277] on div "FILTER BY" at bounding box center [447, 271] width 225 height 26
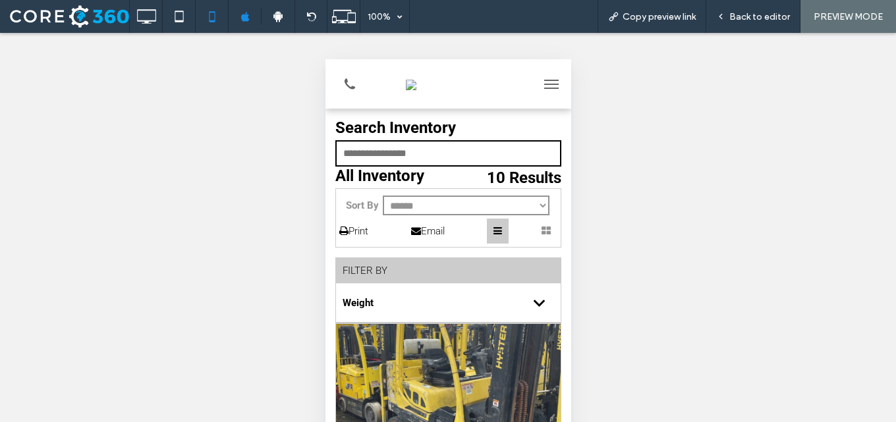
click at [420, 279] on div "FILTER BY" at bounding box center [447, 271] width 225 height 26
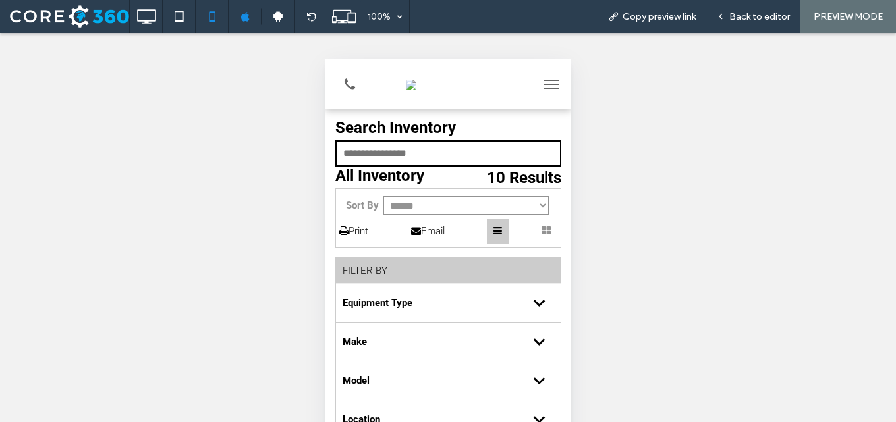
click at [443, 280] on div "FILTER BY" at bounding box center [447, 271] width 225 height 26
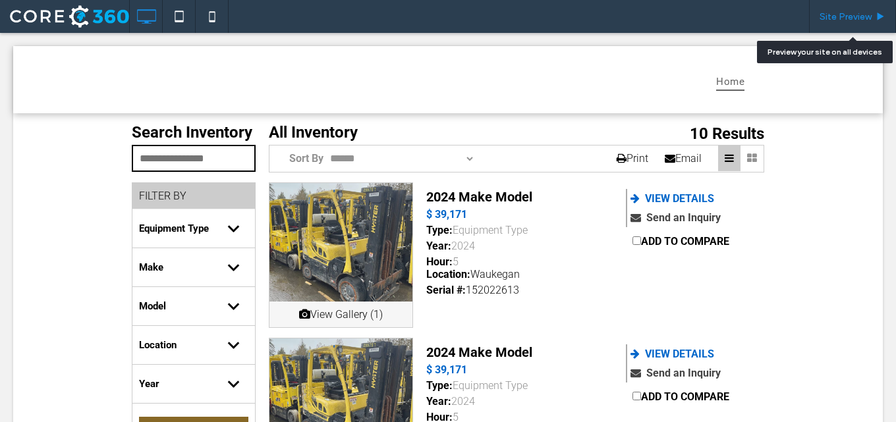
click at [863, 10] on div "Site Preview" at bounding box center [852, 16] width 87 height 33
click at [857, 16] on span "Site Preview" at bounding box center [845, 16] width 52 height 11
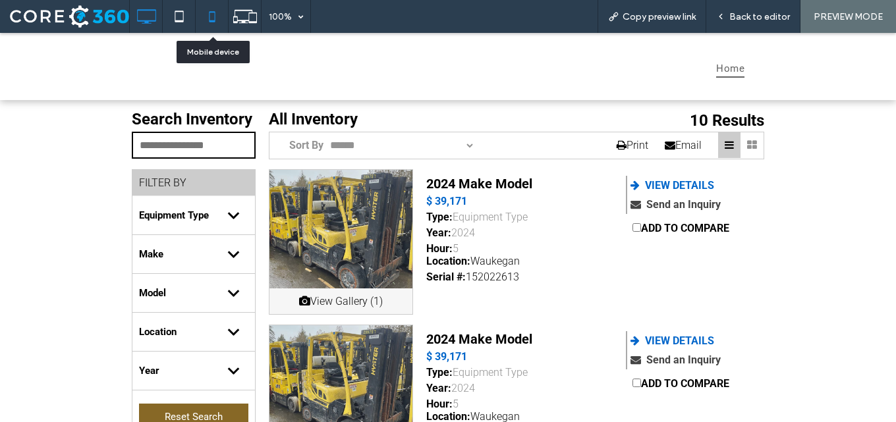
click at [213, 12] on use at bounding box center [212, 16] width 6 height 11
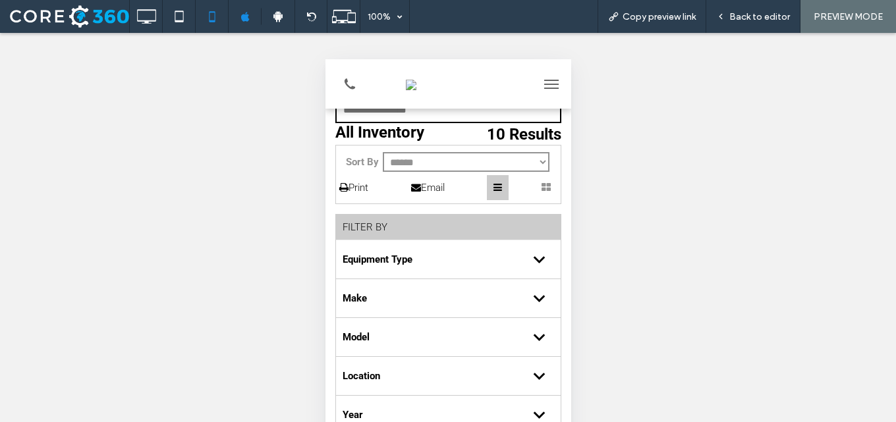
scroll to position [66, 0]
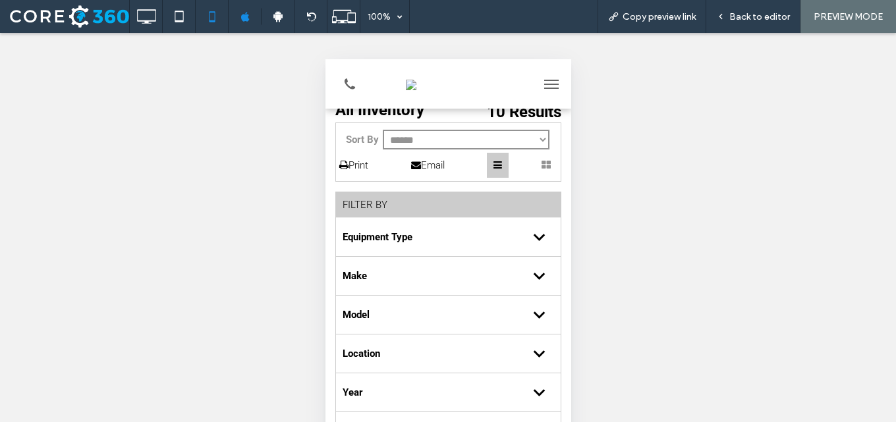
click at [378, 205] on div "FILTER BY" at bounding box center [447, 205] width 225 height 26
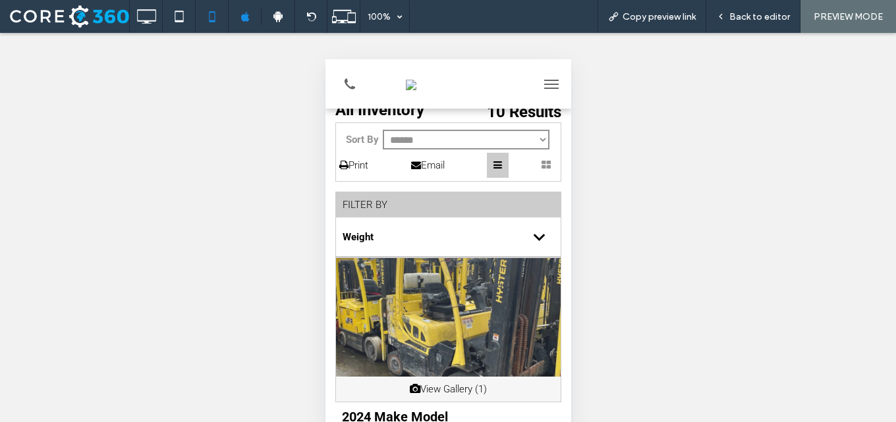
click at [380, 205] on div "FILTER BY" at bounding box center [447, 205] width 225 height 26
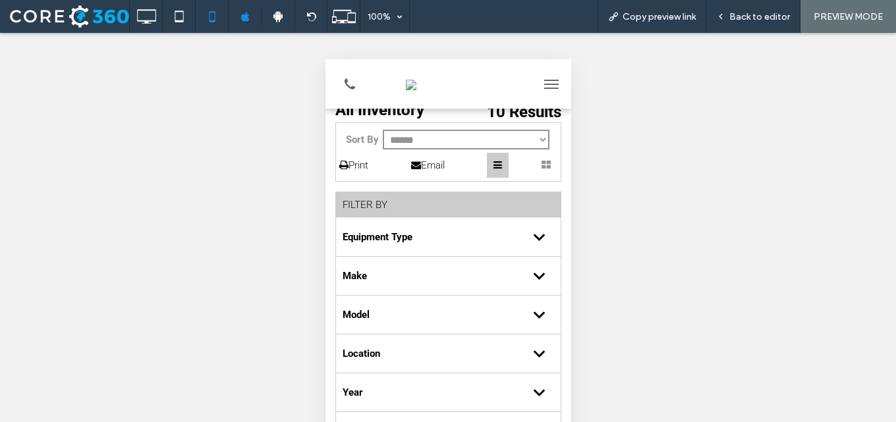
click at [380, 205] on div "FILTER BY" at bounding box center [447, 205] width 225 height 26
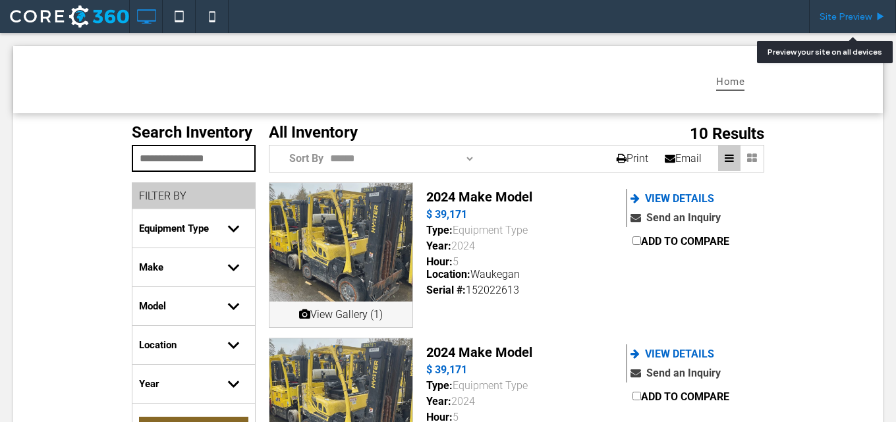
click at [878, 12] on icon at bounding box center [880, 17] width 10 height 10
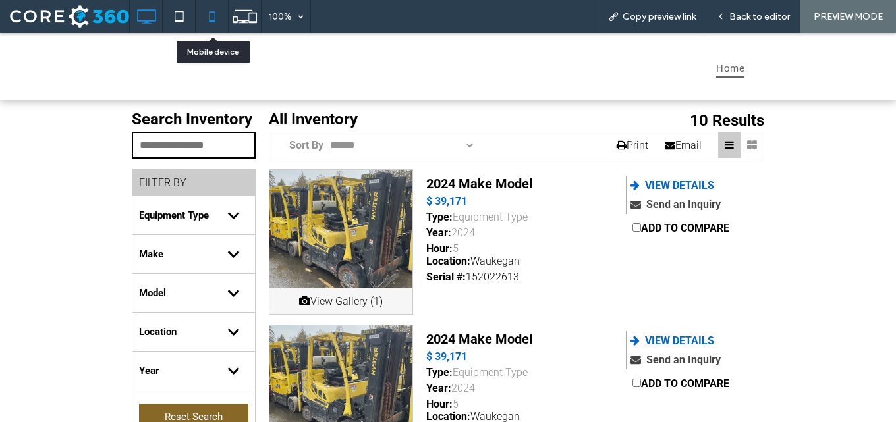
click at [207, 16] on icon at bounding box center [212, 16] width 26 height 26
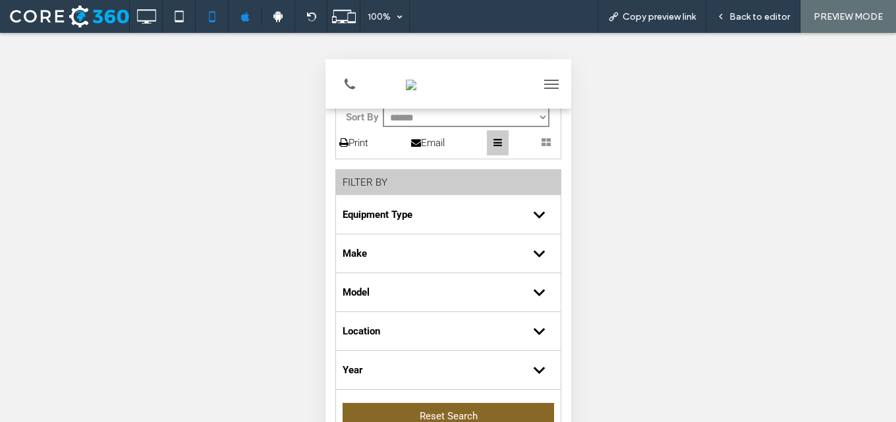
scroll to position [66, 0]
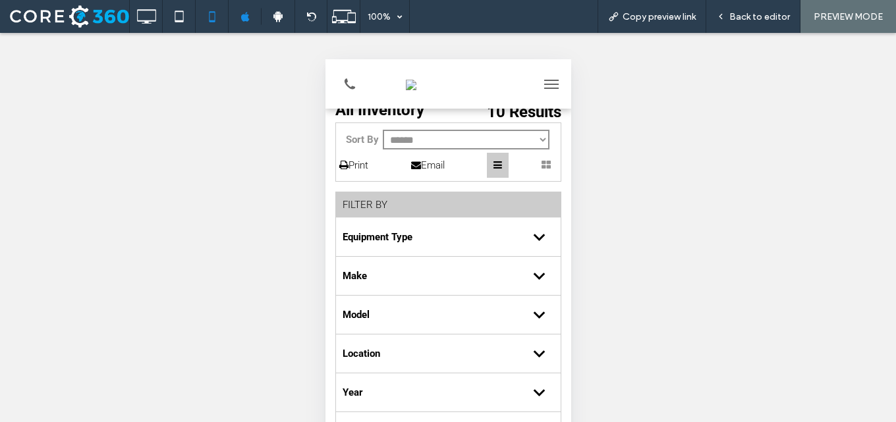
click at [381, 199] on div "FILTER BY" at bounding box center [447, 205] width 225 height 26
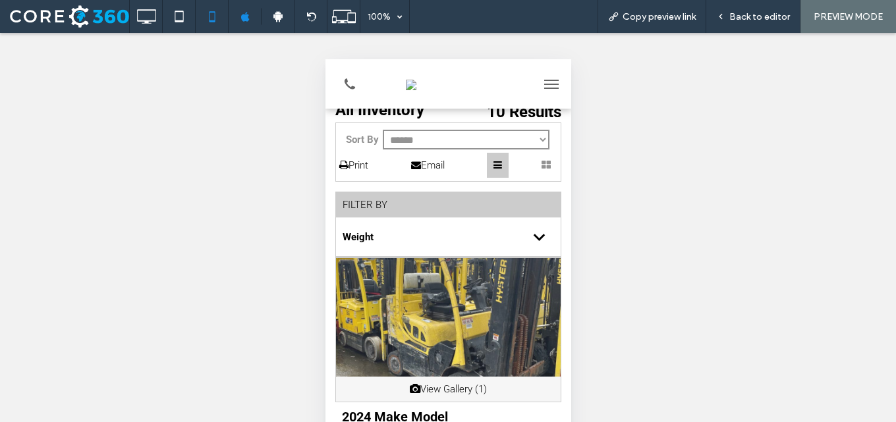
click at [381, 202] on div "FILTER BY" at bounding box center [447, 205] width 225 height 26
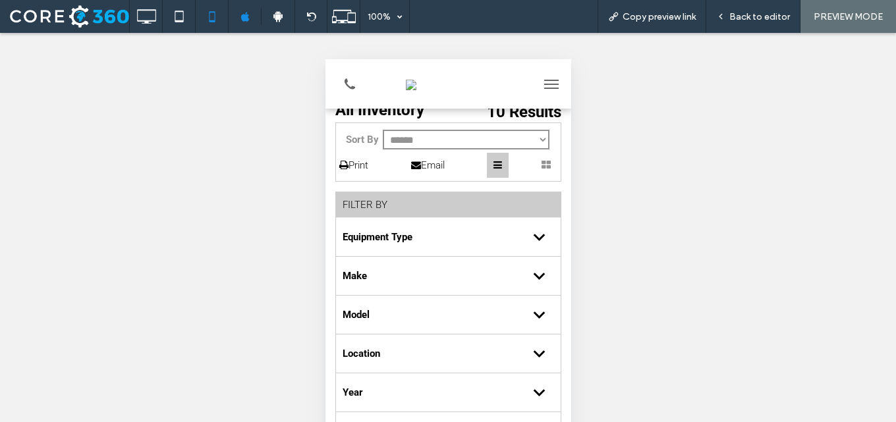
click at [381, 202] on div "FILTER BY" at bounding box center [447, 205] width 225 height 26
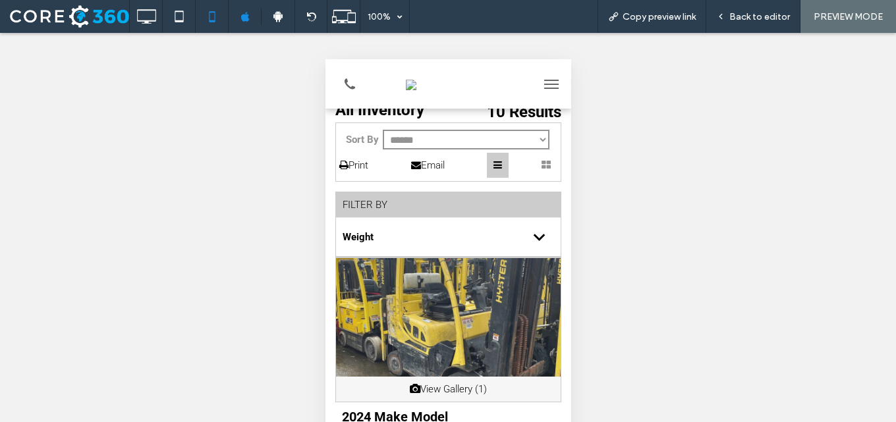
click at [381, 202] on div "FILTER BY" at bounding box center [447, 205] width 225 height 26
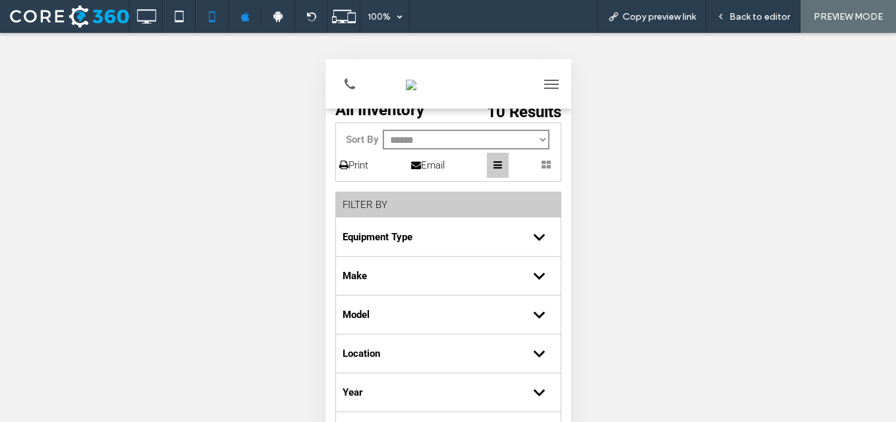
click at [381, 202] on div "FILTER BY" at bounding box center [447, 205] width 225 height 26
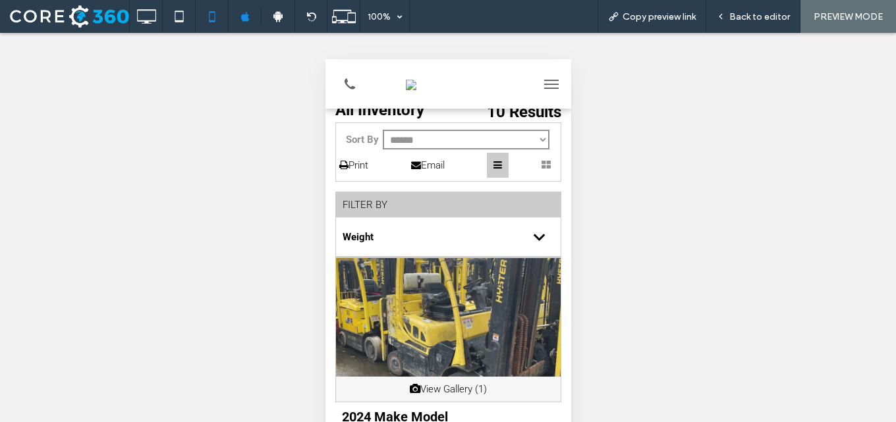
click at [381, 202] on div "FILTER BY" at bounding box center [447, 205] width 225 height 26
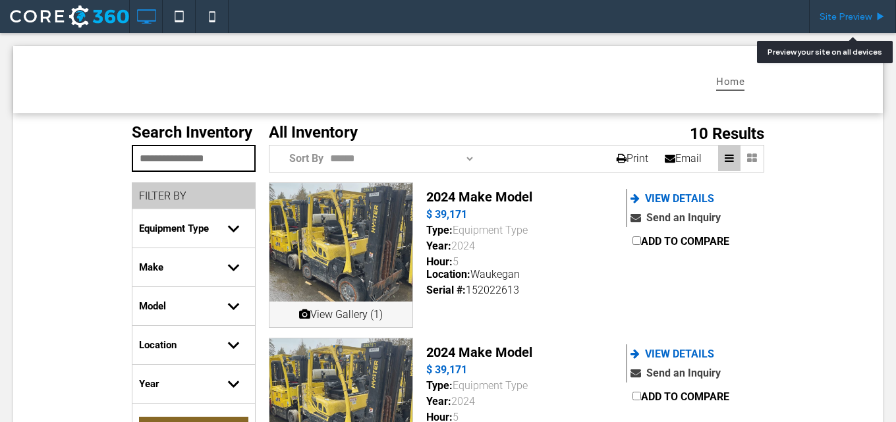
click at [836, 3] on div "Site Preview" at bounding box center [852, 16] width 87 height 33
click at [825, 16] on span "Site Preview" at bounding box center [845, 16] width 52 height 11
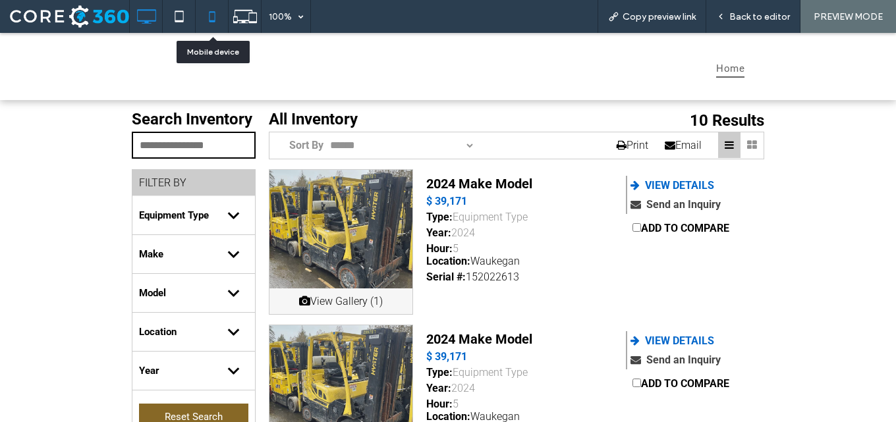
click at [213, 9] on icon at bounding box center [212, 16] width 26 height 26
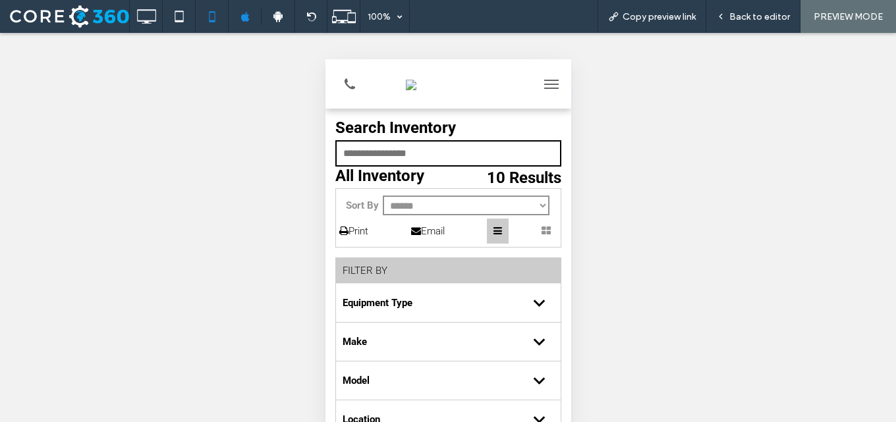
click at [387, 279] on div "FILTER BY" at bounding box center [447, 271] width 225 height 26
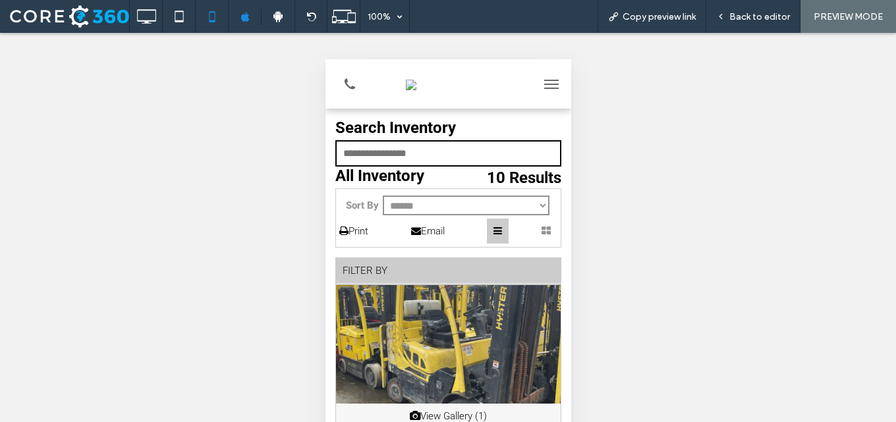
click at [386, 278] on div "FILTER BY" at bounding box center [447, 271] width 225 height 26
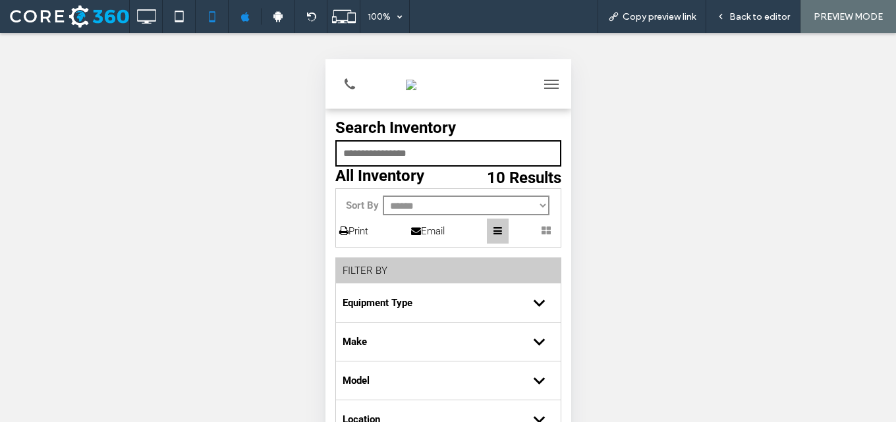
click at [386, 278] on div "FILTER BY" at bounding box center [447, 271] width 225 height 26
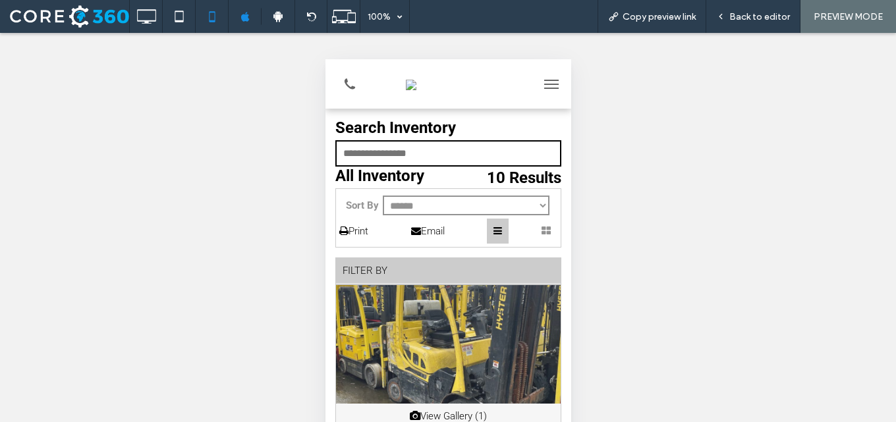
click at [386, 278] on div "FILTER BY" at bounding box center [447, 271] width 225 height 26
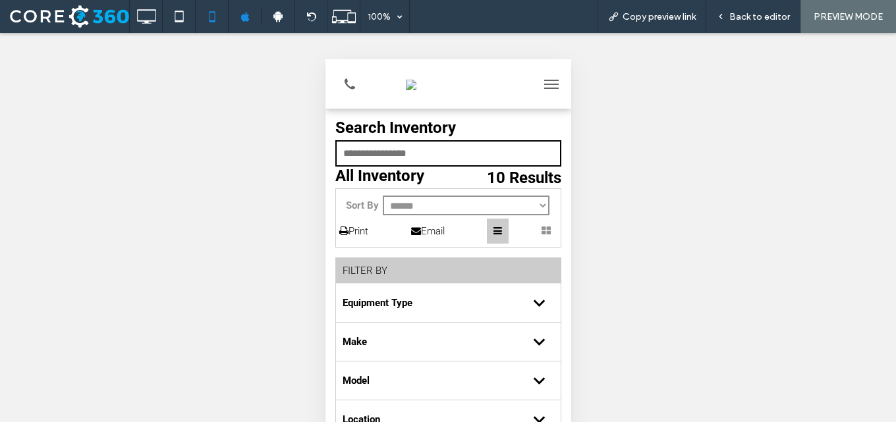
click at [386, 278] on div "FILTER BY" at bounding box center [447, 271] width 225 height 26
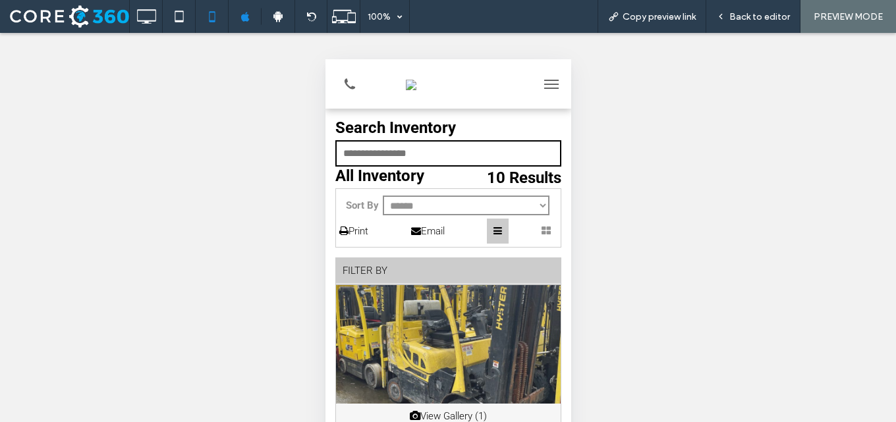
click at [386, 278] on div "FILTER BY" at bounding box center [447, 271] width 225 height 26
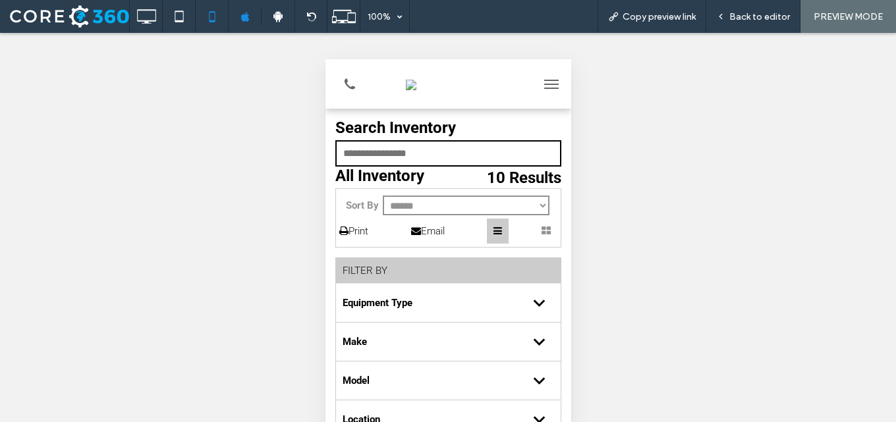
click at [386, 278] on div "FILTER BY" at bounding box center [447, 271] width 225 height 26
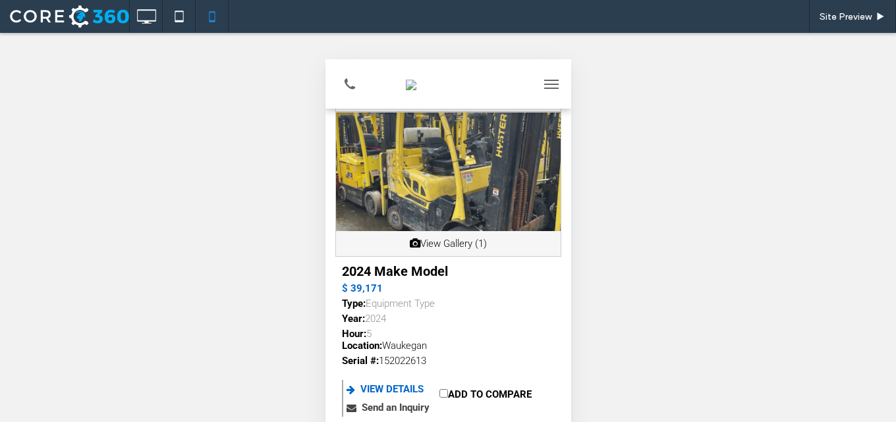
scroll to position [66, 0]
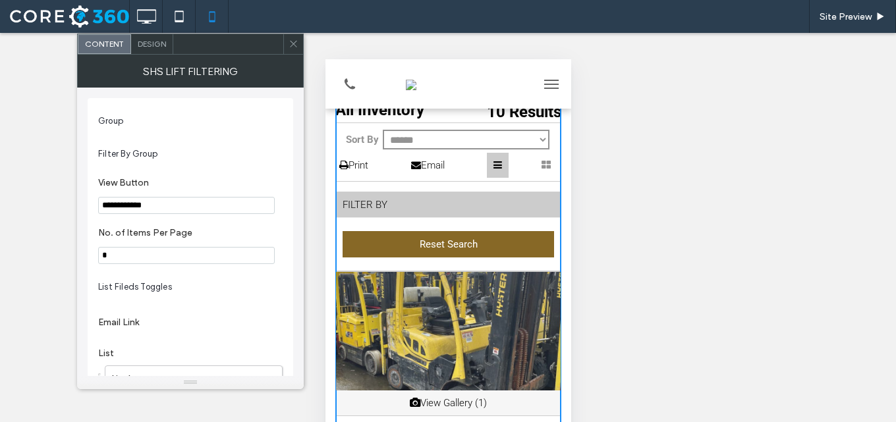
click at [382, 207] on div "FILTER BY" at bounding box center [447, 205] width 225 height 26
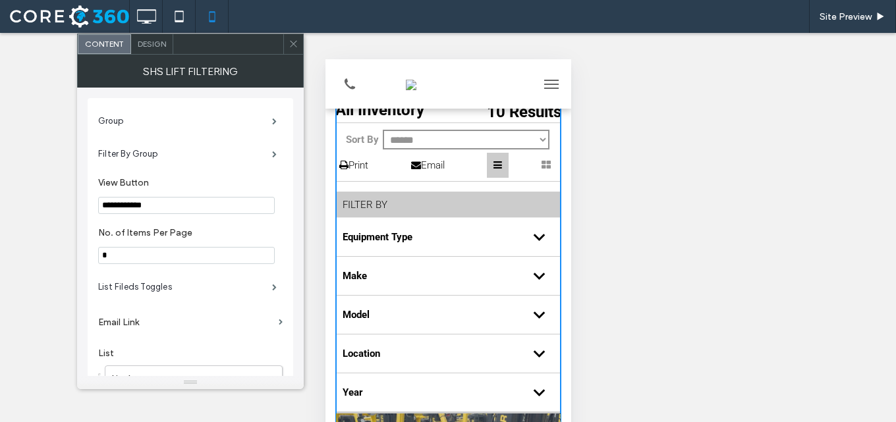
click at [291, 41] on icon at bounding box center [293, 44] width 10 height 10
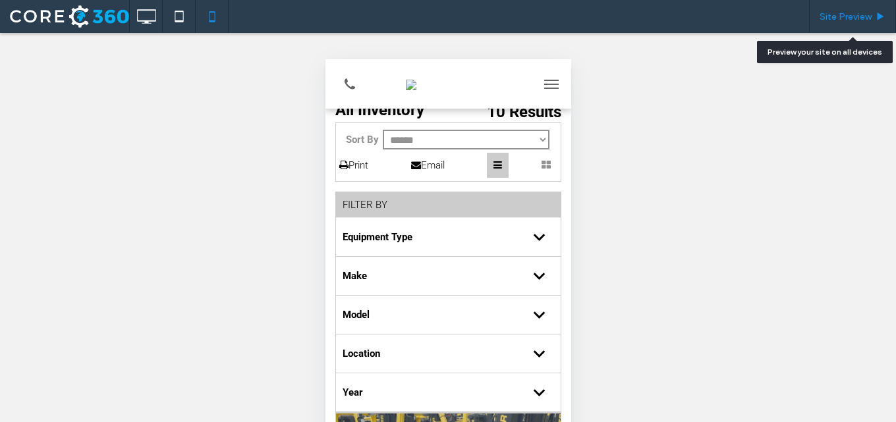
click at [850, 5] on div "Site Preview" at bounding box center [852, 16] width 87 height 33
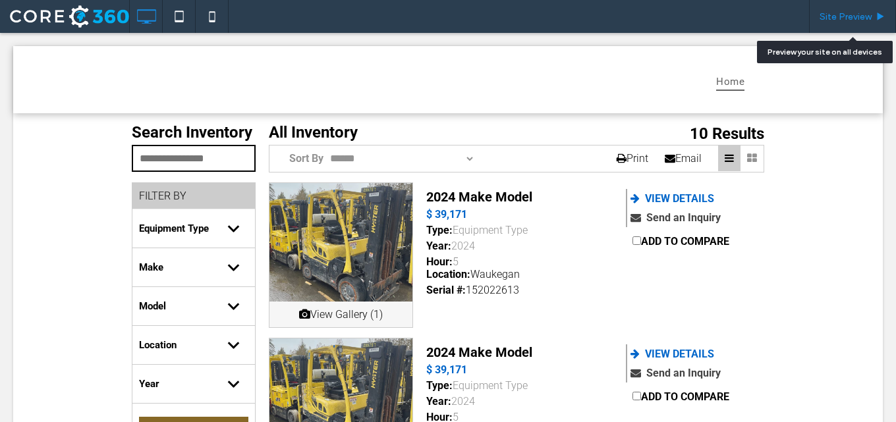
click at [834, 11] on span "Site Preview" at bounding box center [845, 16] width 52 height 11
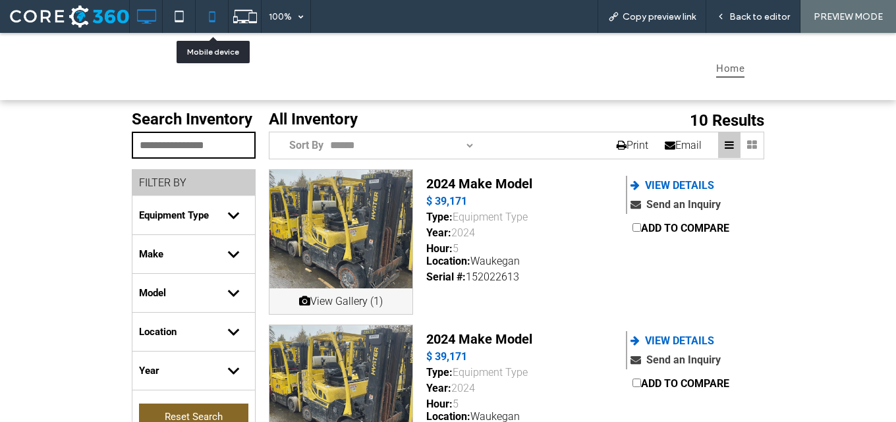
click at [202, 9] on icon at bounding box center [212, 16] width 26 height 26
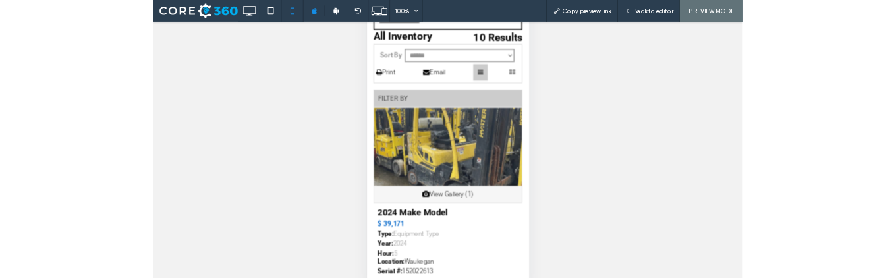
scroll to position [123, 0]
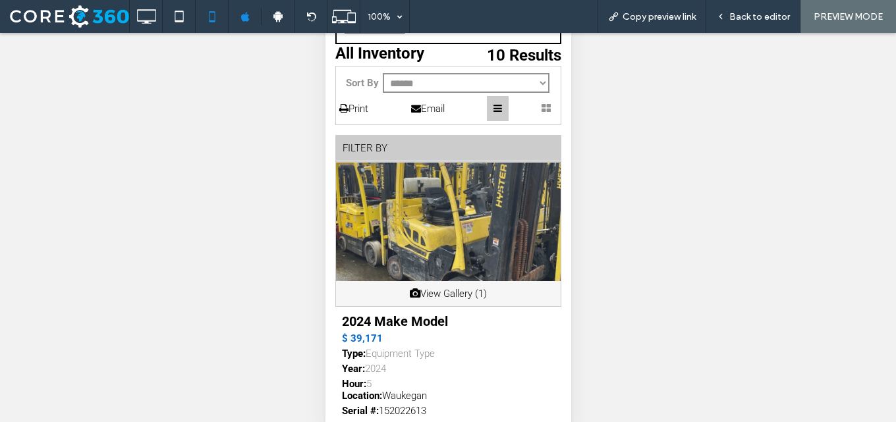
click at [369, 143] on div "FILTER BY" at bounding box center [447, 149] width 225 height 26
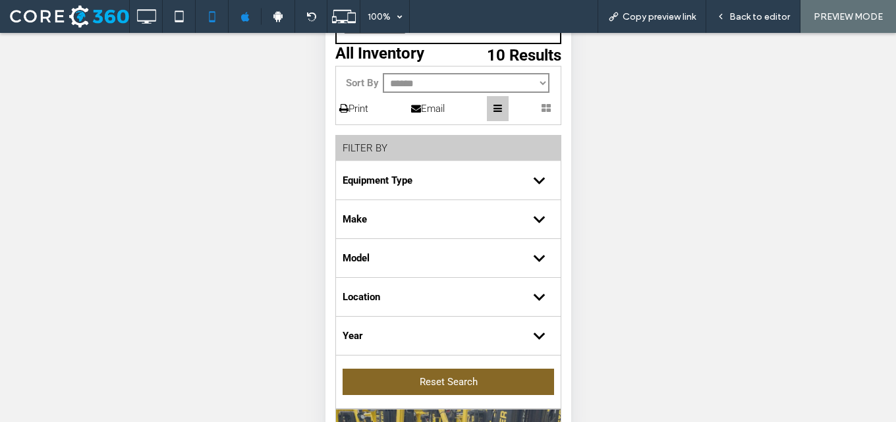
click at [374, 150] on div "FILTER BY" at bounding box center [447, 149] width 225 height 26
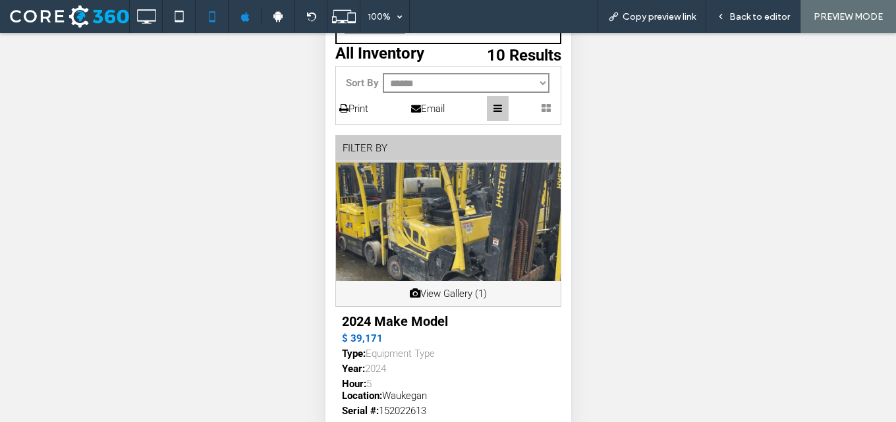
click at [375, 149] on div "FILTER BY" at bounding box center [447, 149] width 225 height 26
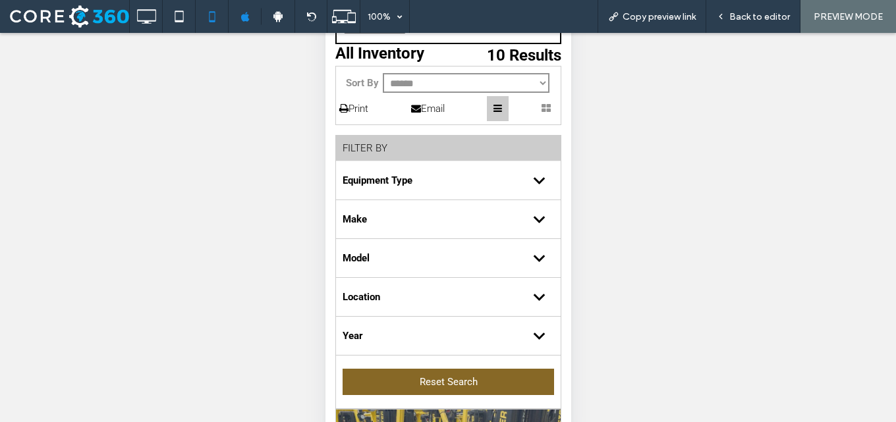
click at [375, 149] on div "FILTER BY" at bounding box center [447, 149] width 225 height 26
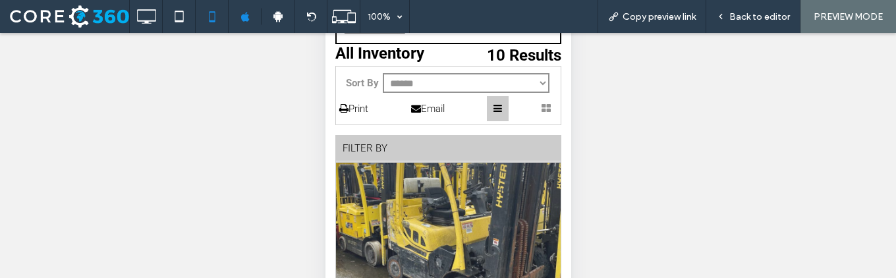
click at [378, 159] on div "FILTER BY" at bounding box center [447, 149] width 225 height 26
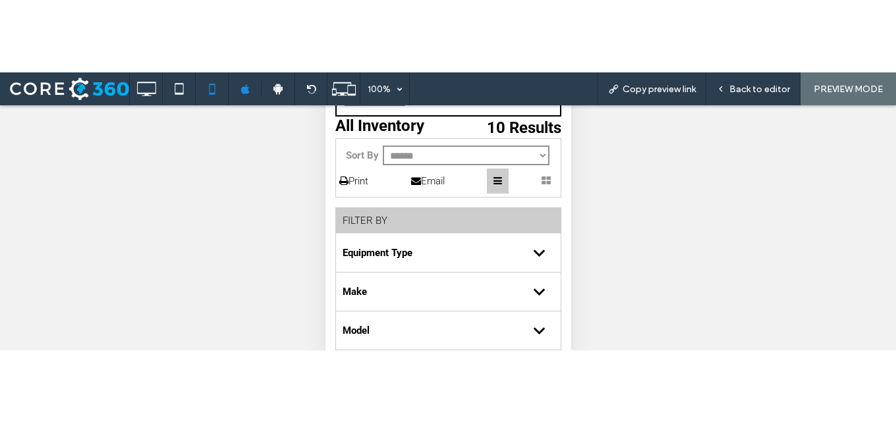
scroll to position [0, 0]
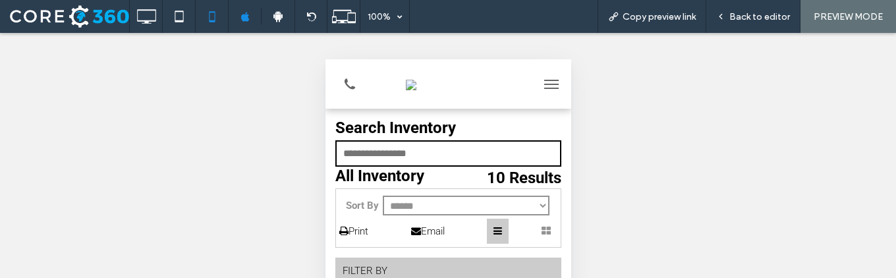
click at [541, 234] on icon at bounding box center [545, 231] width 9 height 10
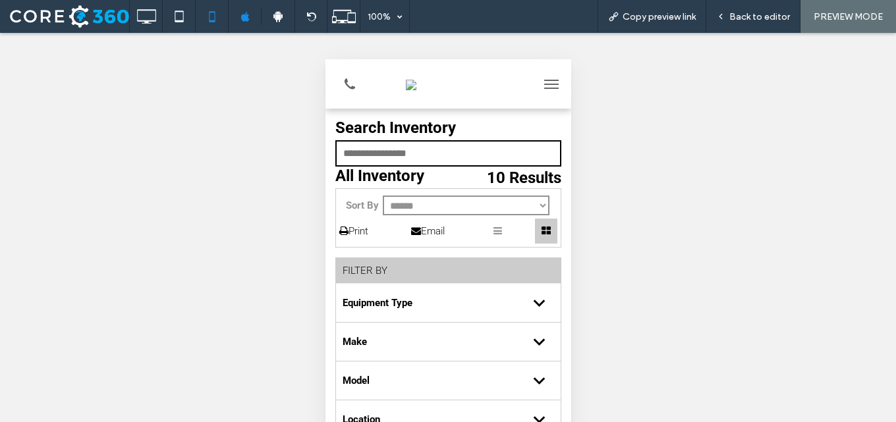
scroll to position [66, 0]
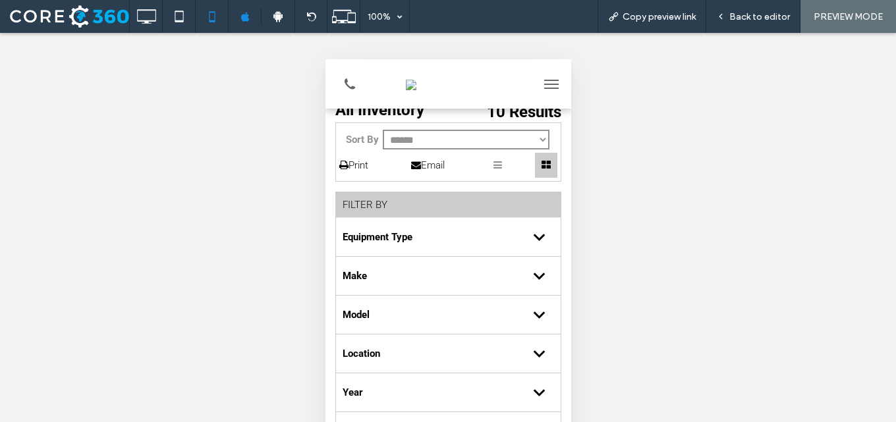
click at [370, 207] on div "FILTER BY" at bounding box center [447, 205] width 225 height 26
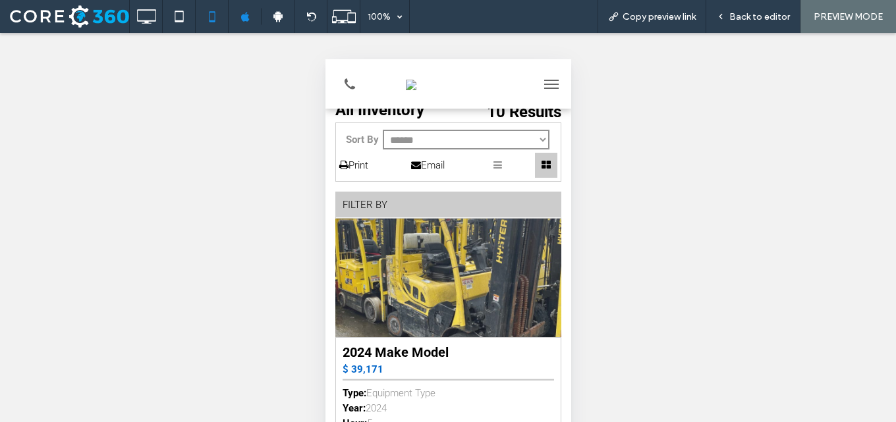
scroll to position [132, 0]
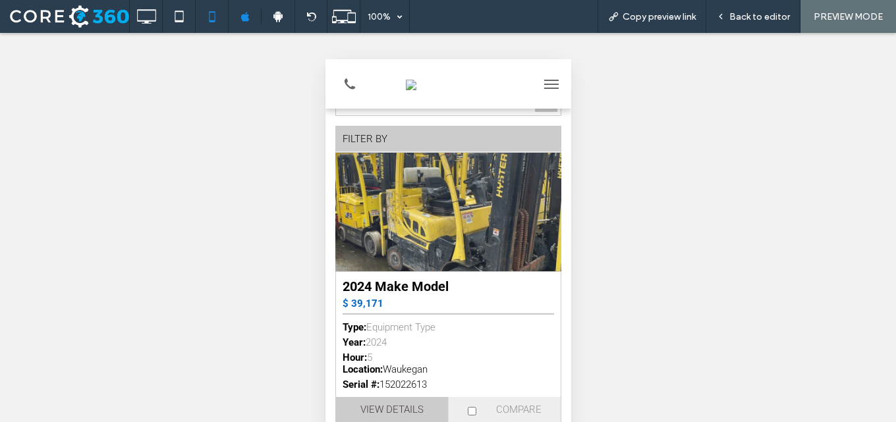
click at [369, 143] on div "FILTER BY" at bounding box center [447, 139] width 225 height 26
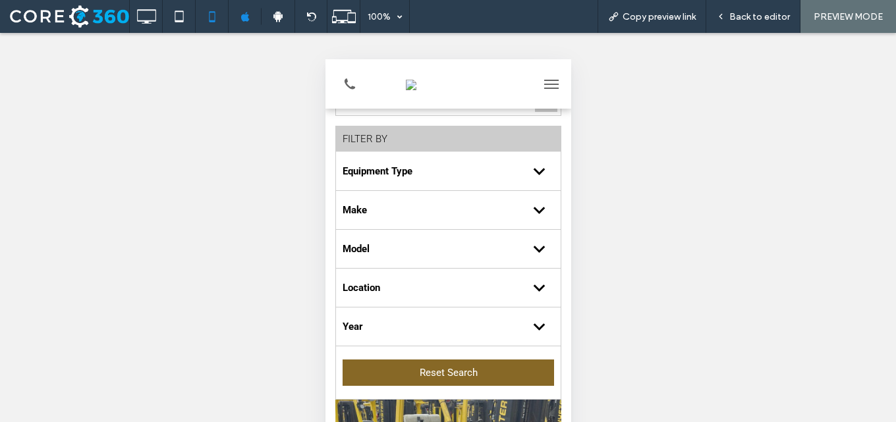
click at [369, 143] on div "FILTER BY" at bounding box center [447, 139] width 225 height 26
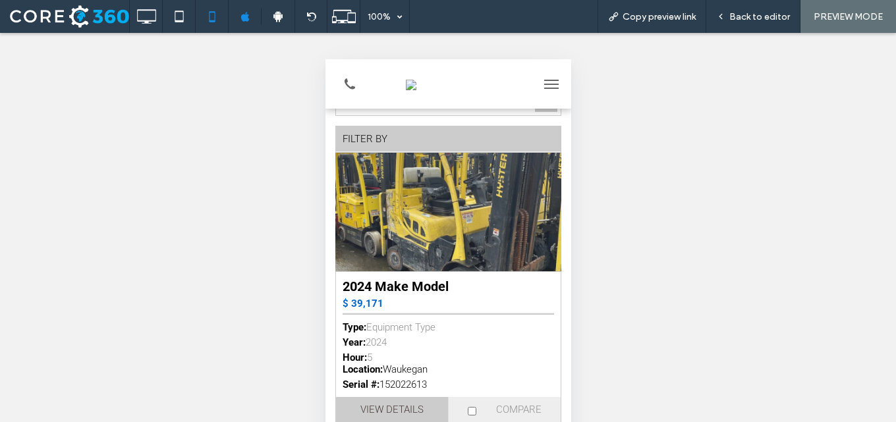
click at [537, 87] on button "menu" at bounding box center [550, 84] width 26 height 26
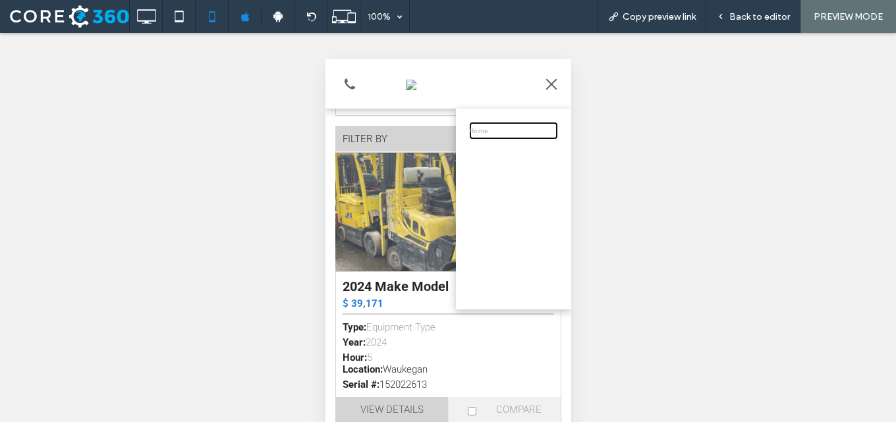
click at [479, 128] on span "Home" at bounding box center [477, 130] width 18 height 7
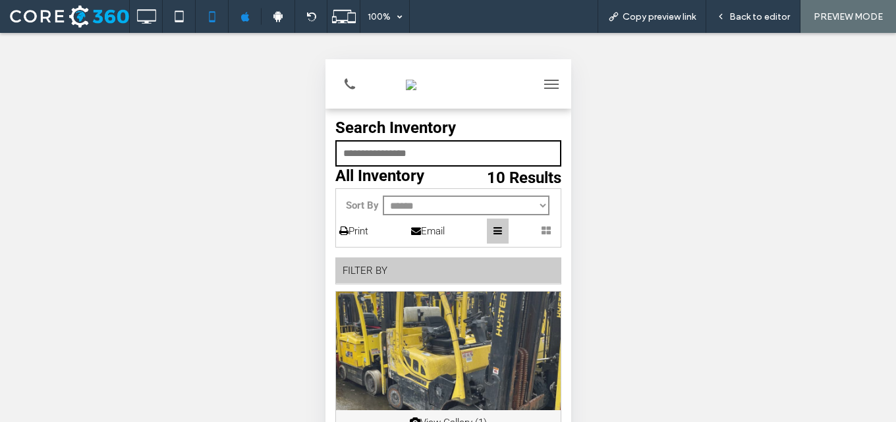
scroll to position [66, 0]
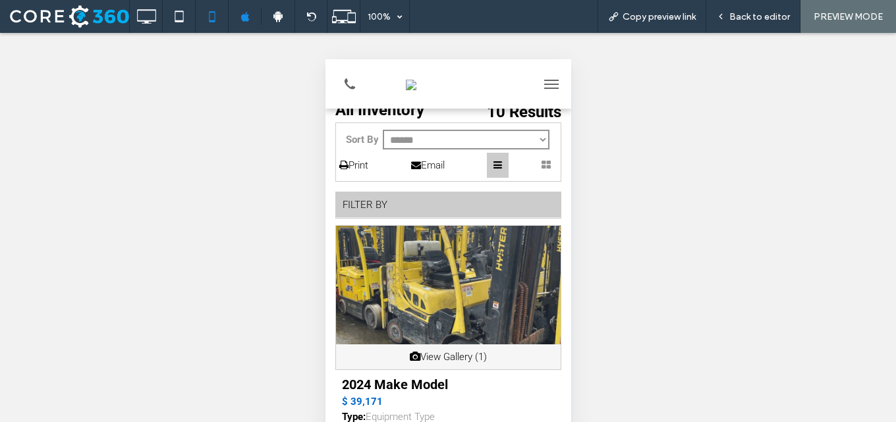
click at [541, 166] on icon at bounding box center [545, 165] width 9 height 10
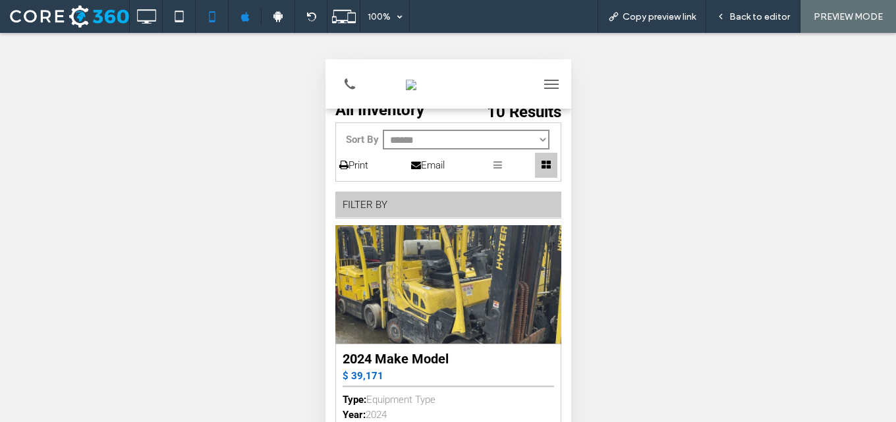
click at [486, 167] on div at bounding box center [497, 165] width 22 height 25
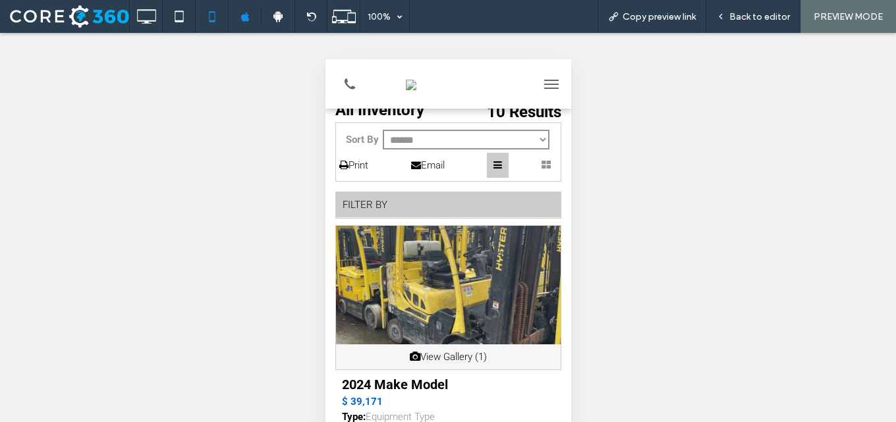
drag, startPoint x: 540, startPoint y: 168, endPoint x: 512, endPoint y: 177, distance: 29.0
click at [541, 169] on div at bounding box center [545, 165] width 22 height 25
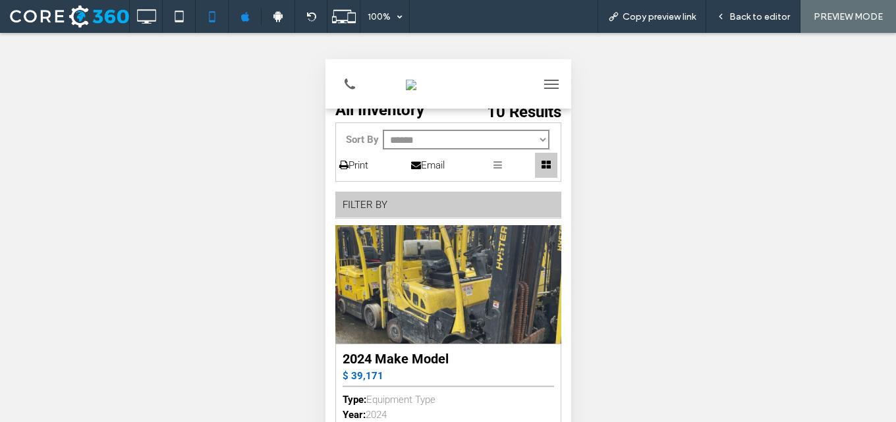
click at [492, 172] on div at bounding box center [497, 165] width 22 height 25
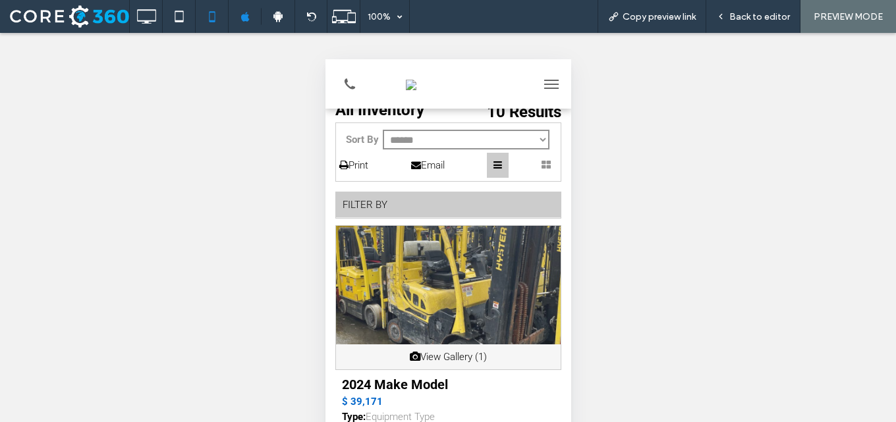
click at [375, 208] on div "FILTER BY" at bounding box center [447, 205] width 225 height 26
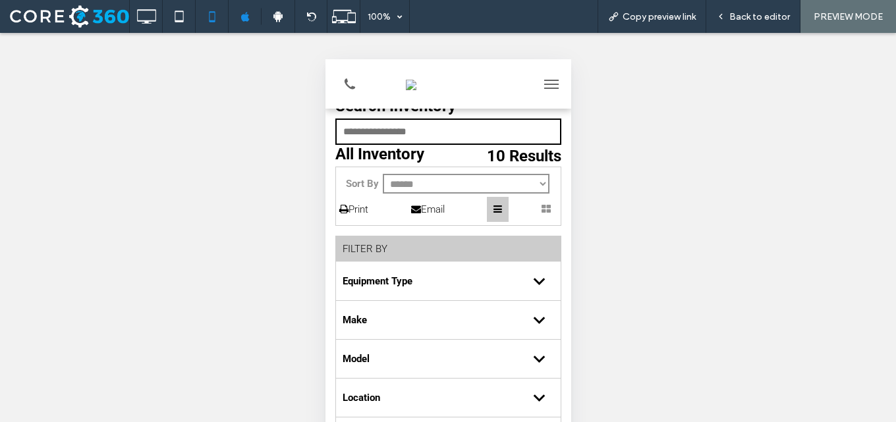
scroll to position [0, 0]
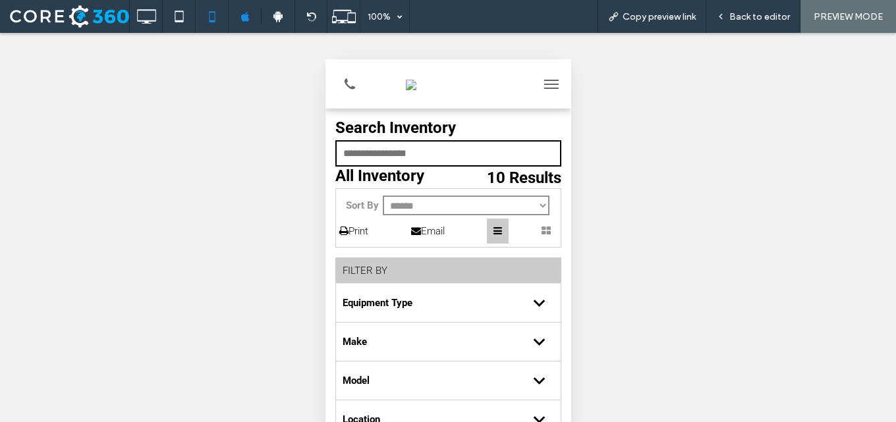
click at [541, 231] on icon at bounding box center [545, 231] width 9 height 10
click at [433, 278] on div "FILTER BY" at bounding box center [447, 271] width 225 height 26
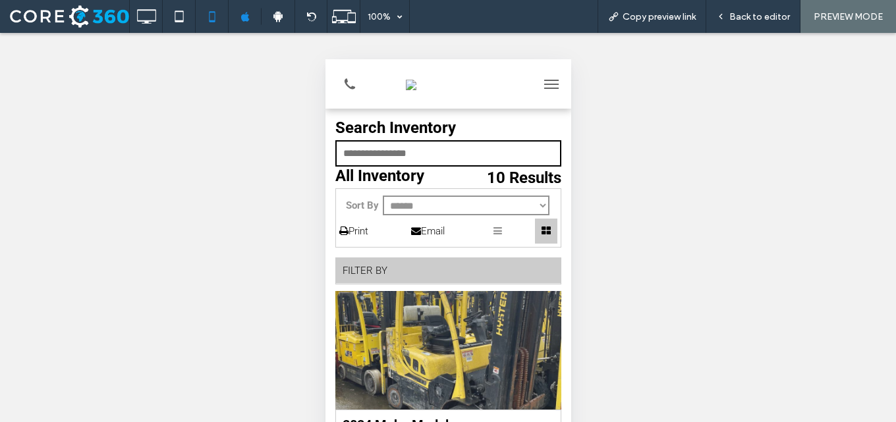
click at [501, 233] on div at bounding box center [497, 231] width 22 height 25
click at [362, 272] on div "FILTER BY" at bounding box center [447, 271] width 225 height 26
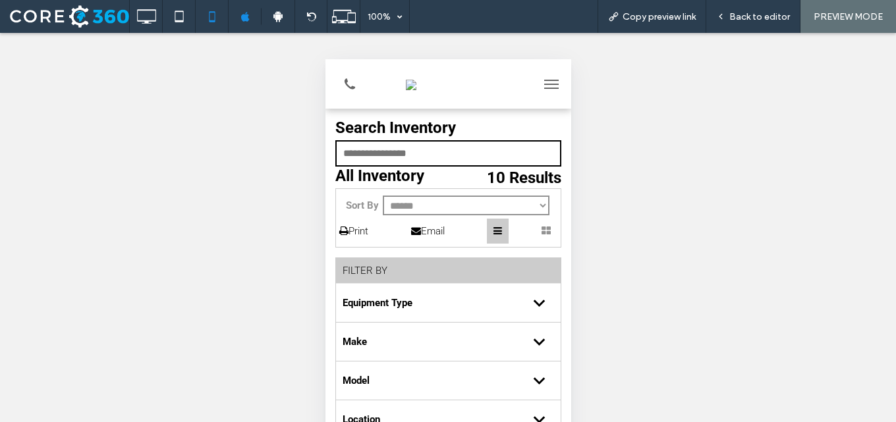
click at [362, 273] on div "FILTER BY" at bounding box center [447, 271] width 225 height 26
